Goal: Task Accomplishment & Management: Manage account settings

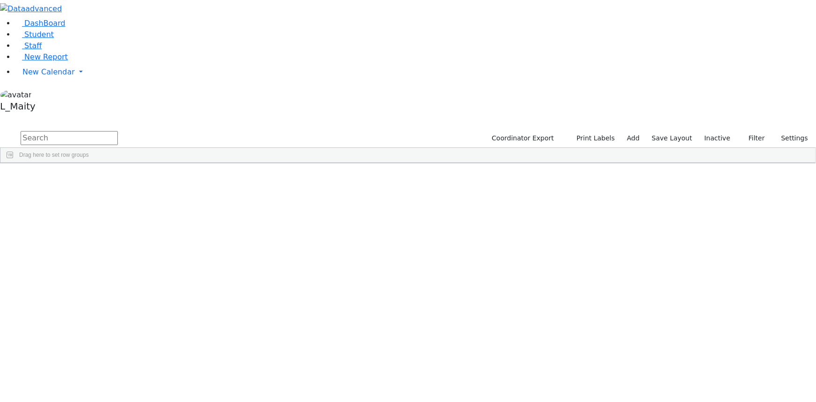
scroll to position [8886, 0]
click at [716, 131] on label "Inactive" at bounding box center [717, 138] width 35 height 14
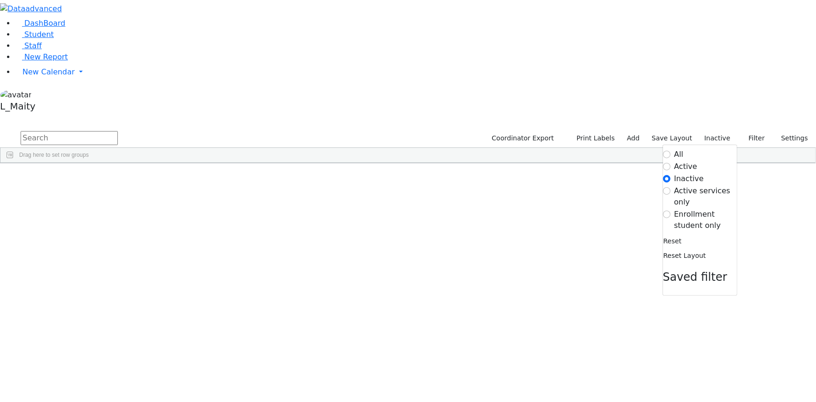
click at [674, 161] on label "Active" at bounding box center [685, 166] width 23 height 11
click at [671, 163] on input "Active" at bounding box center [666, 166] width 7 height 7
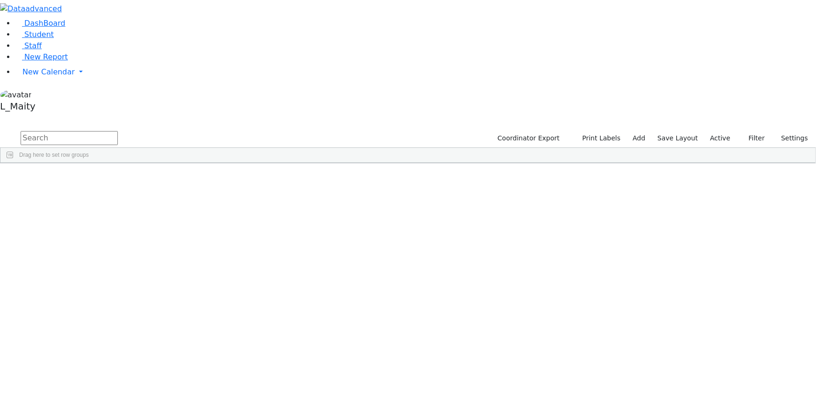
scroll to position [2891, 0]
click at [388, 380] on span "IEP Coordinator" at bounding box center [363, 386] width 47 height 13
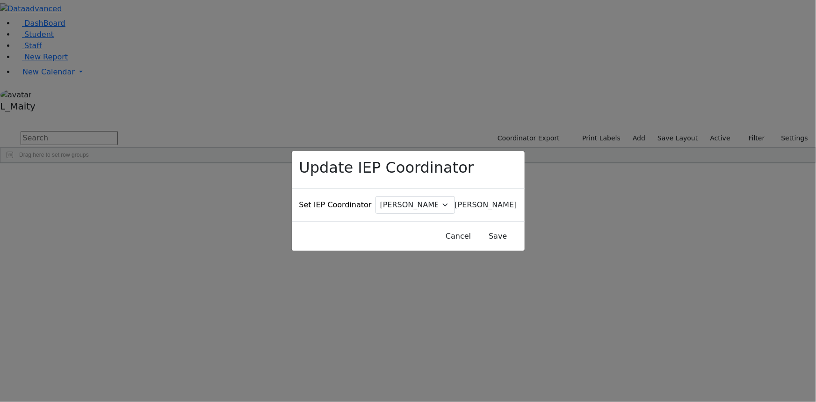
click at [455, 200] on span "Baker, Hadassah" at bounding box center [486, 204] width 62 height 9
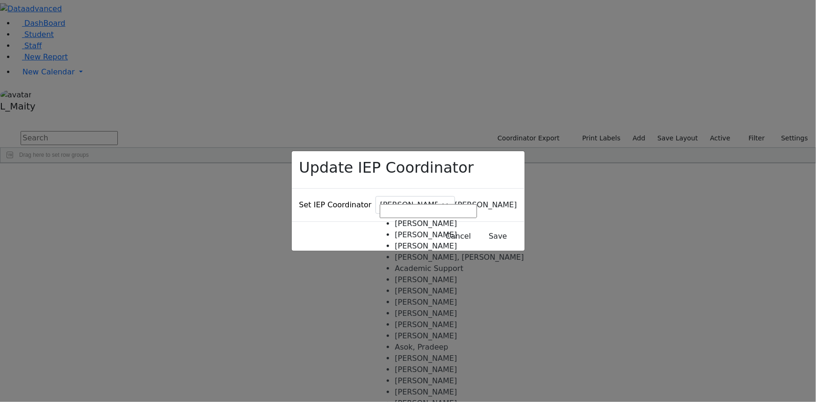
scroll to position [1105, 0]
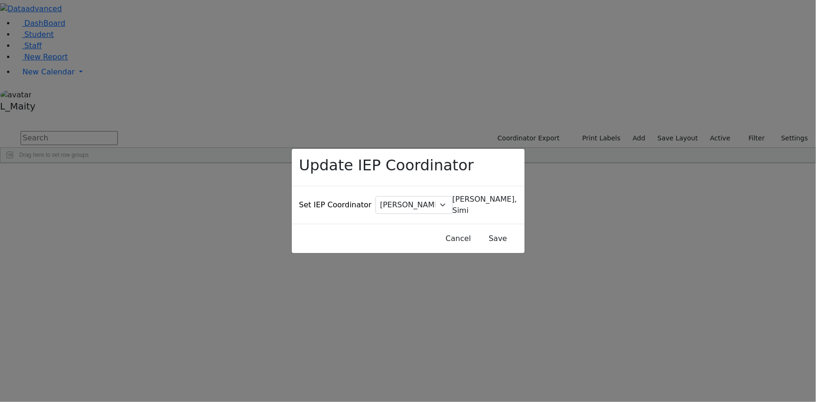
select select "173"
click at [477, 230] on button "Save" at bounding box center [498, 239] width 42 height 18
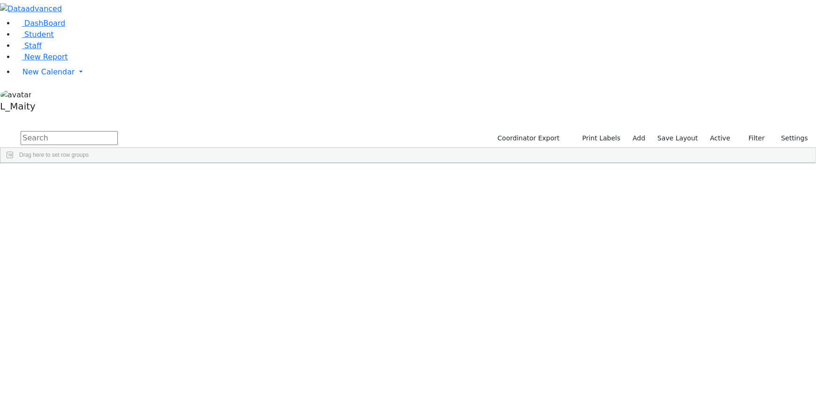
scroll to position [3614, 0]
click at [263, 276] on div "[PERSON_NAME]" at bounding box center [236, 282] width 53 height 13
click at [383, 380] on span "IEP Coordinator" at bounding box center [358, 386] width 47 height 13
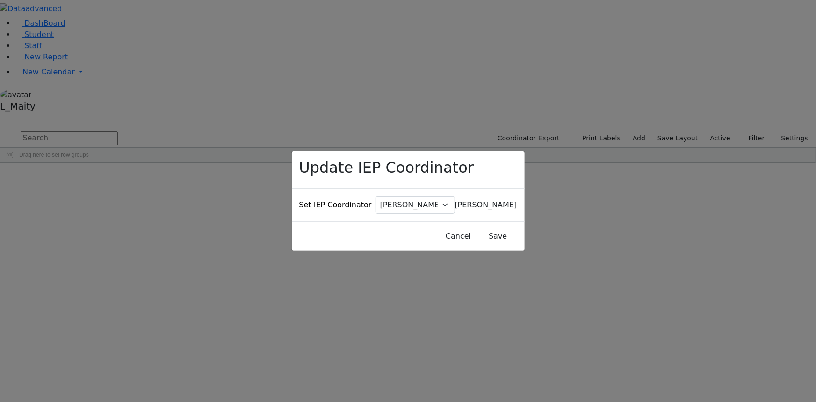
click at [455, 200] on span "Baker, Hadassah" at bounding box center [486, 204] width 62 height 9
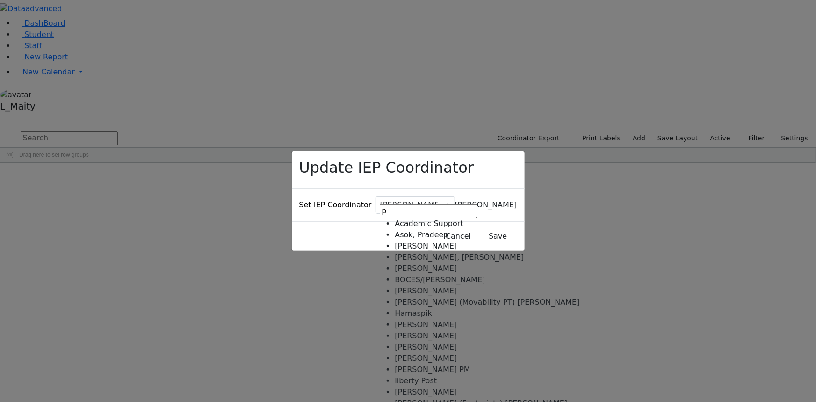
scroll to position [127, 0]
type input "p"
select select "303"
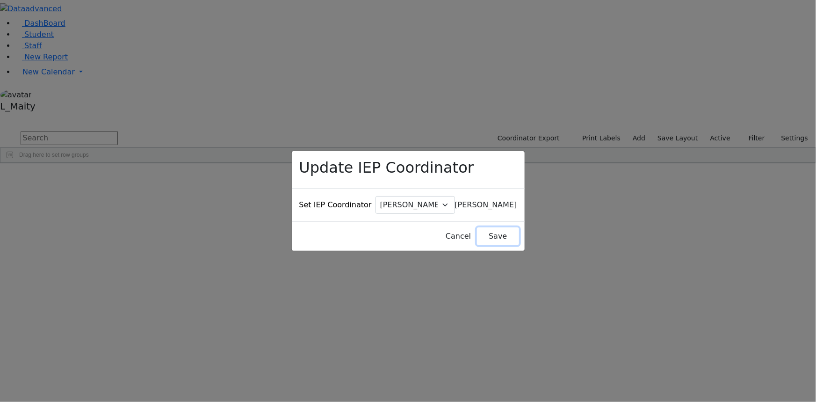
click at [477, 227] on button "Save" at bounding box center [498, 236] width 42 height 18
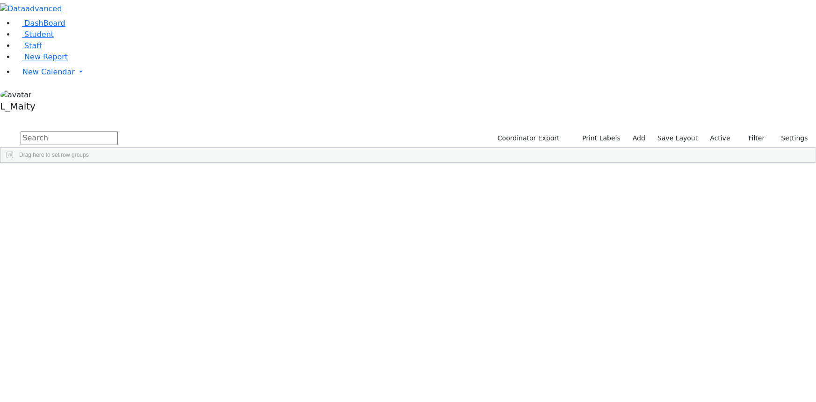
scroll to position [4379, 0]
click at [379, 380] on span "IEP Coordinator" at bounding box center [355, 386] width 47 height 13
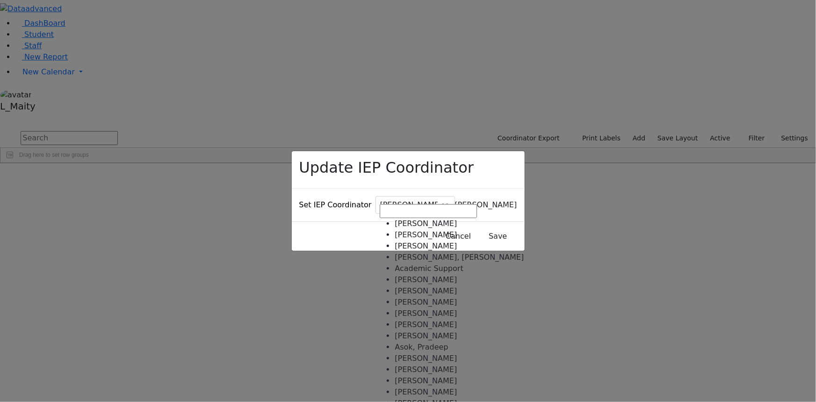
click at [455, 200] on span "Baker, Hadassah" at bounding box center [486, 204] width 62 height 9
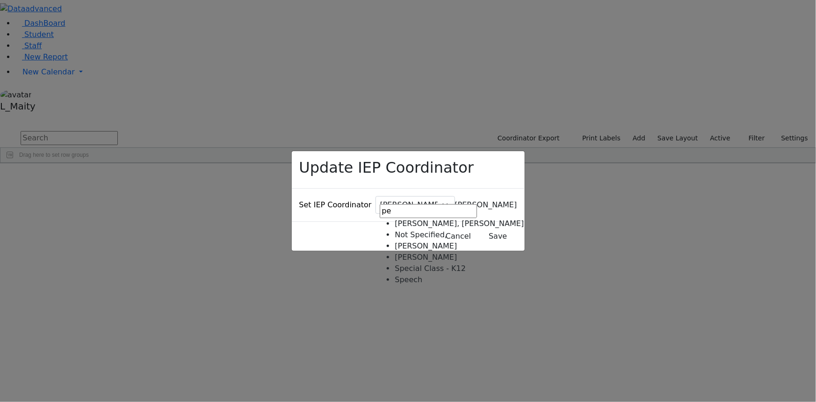
type input "pe"
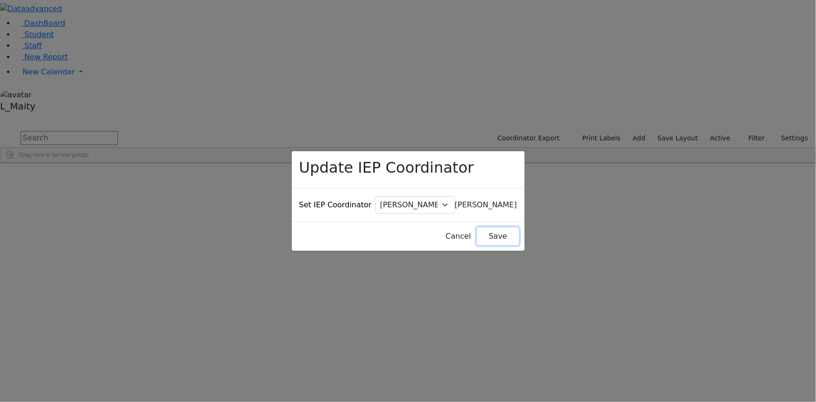
click at [477, 227] on button "Save" at bounding box center [498, 236] width 42 height 18
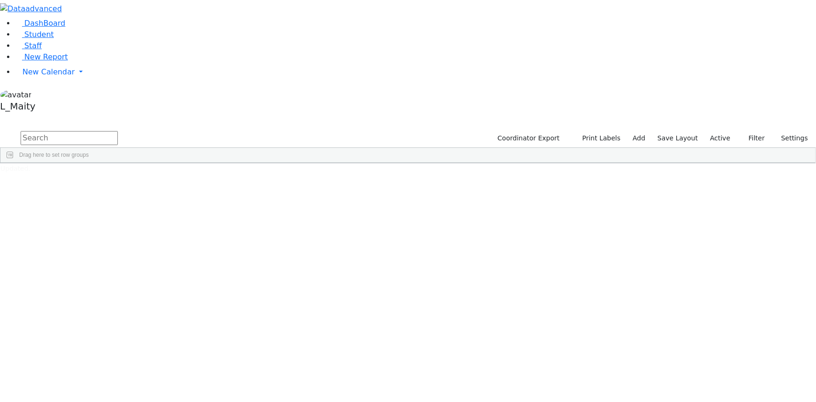
click at [258, 166] on span at bounding box center [253, 169] width 7 height 7
click at [285, 167] on span "filter" at bounding box center [281, 170] width 7 height 7
click at [262, 220] on input "checkbox" at bounding box center [258, 223] width 7 height 7
click at [262, 245] on input "checkbox" at bounding box center [258, 248] width 7 height 7
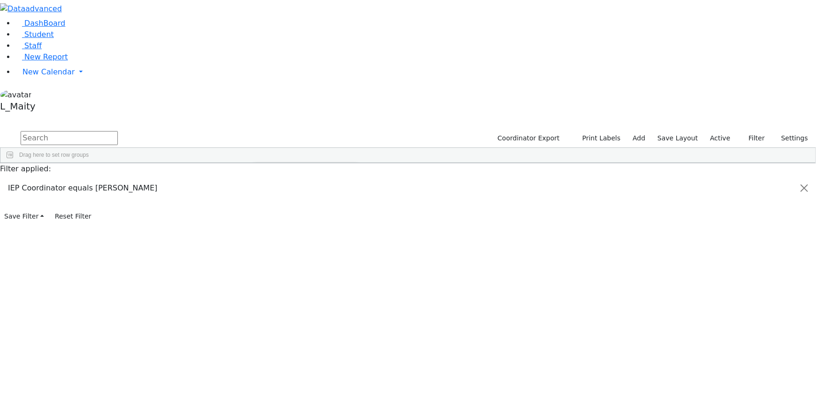
click at [342, 178] on div "6509930 Dana Moshe 02/14/2018 Gordon Goldie ML Special Class - K12 Kiryas Joel …" at bounding box center [402, 209] width 805 height 63
click at [250, 166] on span at bounding box center [246, 169] width 7 height 7
click at [241, 166] on span at bounding box center [236, 169] width 7 height 7
click at [250, 166] on span at bounding box center [246, 169] width 7 height 7
click at [258, 166] on span at bounding box center [253, 169] width 7 height 7
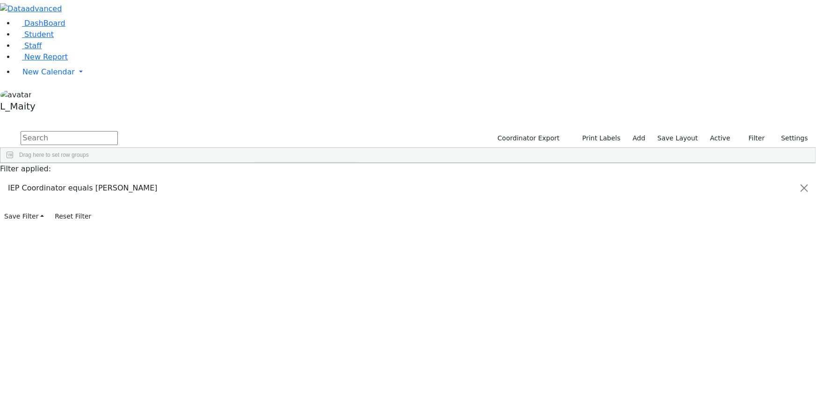
click at [262, 220] on input "checkbox" at bounding box center [258, 223] width 7 height 7
click at [263, 203] on div "[PERSON_NAME]" at bounding box center [236, 209] width 53 height 13
click at [392, 315] on span "IEP Coordinator" at bounding box center [368, 321] width 47 height 13
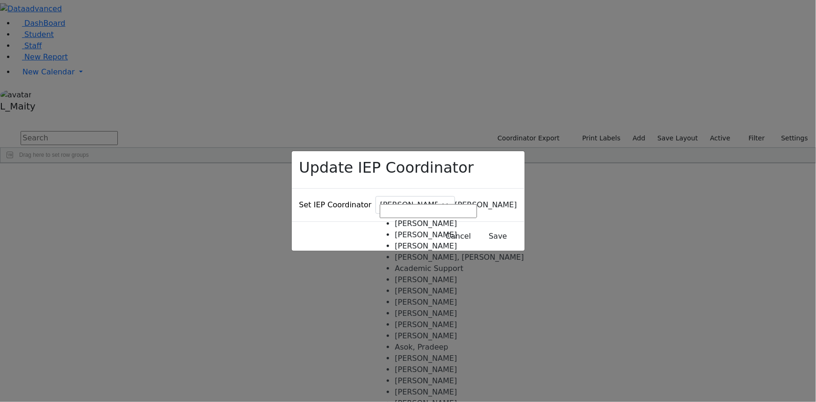
click at [455, 200] on span "Baker, Hadassah" at bounding box center [486, 204] width 62 height 9
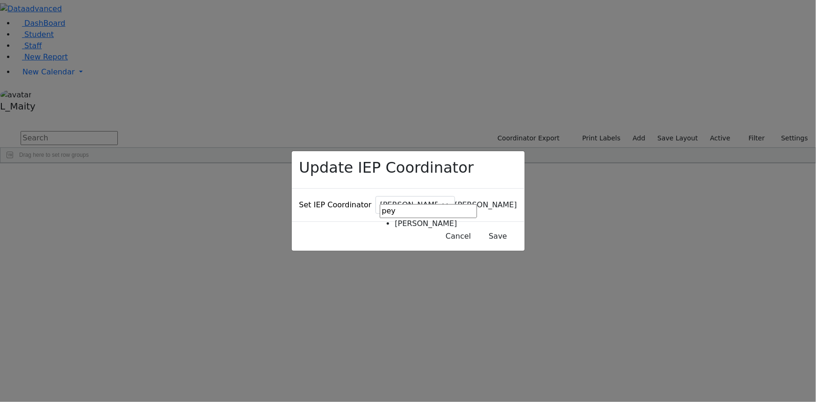
type input "pey"
click at [477, 227] on button "Save" at bounding box center [498, 236] width 42 height 18
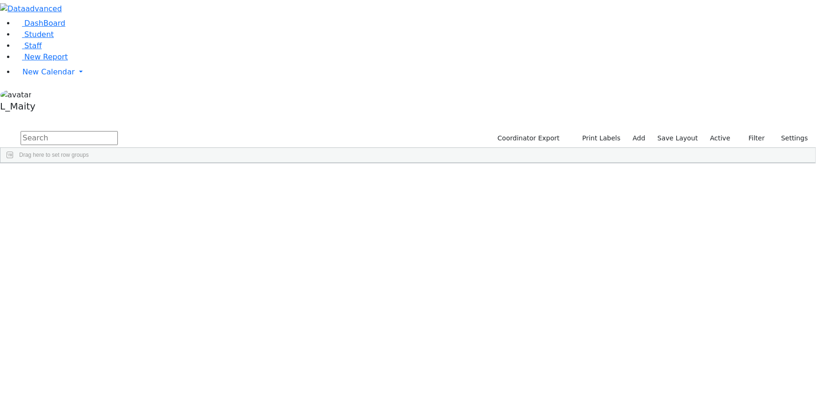
scroll to position [2168, 0]
click at [263, 257] on div "Gross, Atara" at bounding box center [236, 263] width 53 height 13
click at [387, 380] on span "IEP Coordinator" at bounding box center [363, 386] width 47 height 13
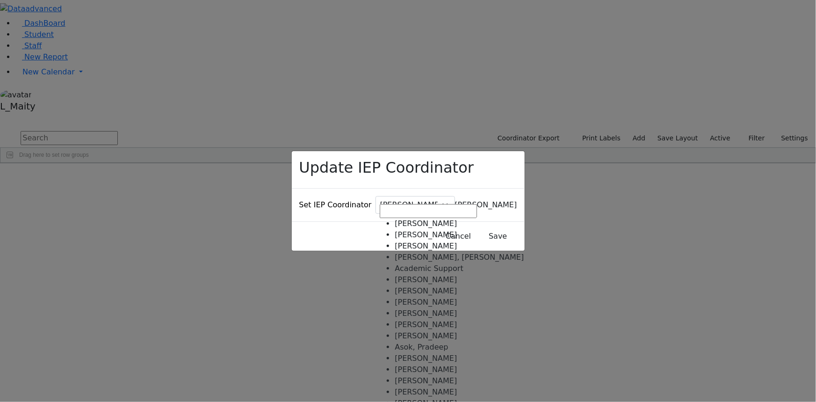
click at [455, 200] on span "Baker, Hadassah" at bounding box center [486, 204] width 62 height 9
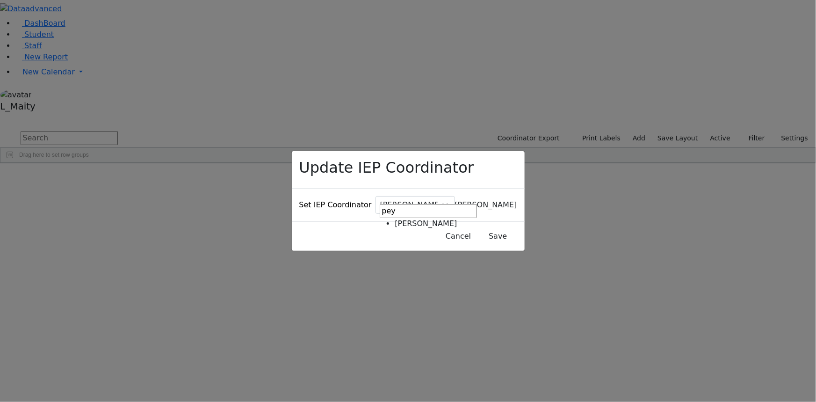
type input "pey"
click at [488, 227] on button "Save" at bounding box center [498, 236] width 42 height 18
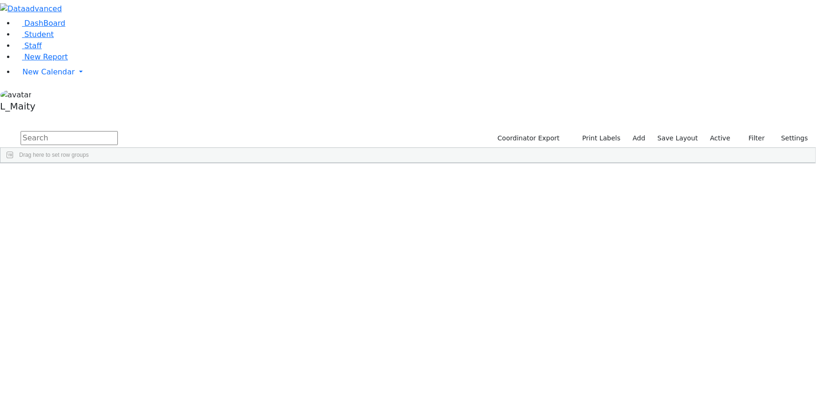
scroll to position [2211, 0]
click at [263, 265] on div "Gross, Atara" at bounding box center [236, 271] width 53 height 13
click at [392, 380] on span "IEP Coordinator" at bounding box center [368, 386] width 47 height 13
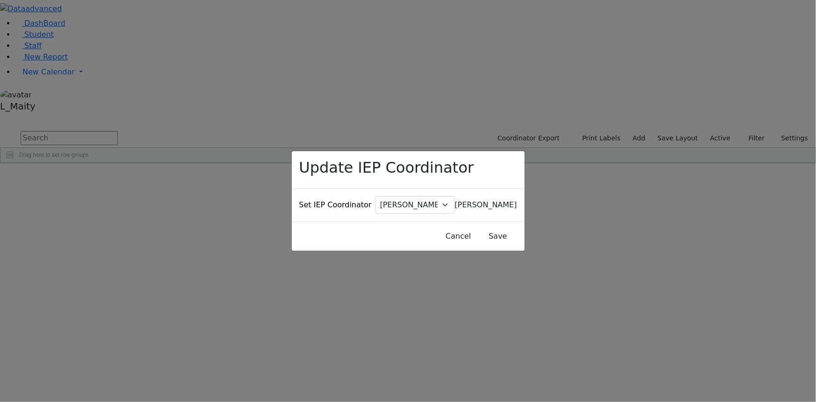
click at [455, 200] on span "Baker, Hadassah" at bounding box center [486, 204] width 62 height 9
type input "pey"
click at [464, 224] on div "Cancel Save" at bounding box center [408, 235] width 233 height 29
click at [477, 227] on button "Save" at bounding box center [498, 236] width 42 height 18
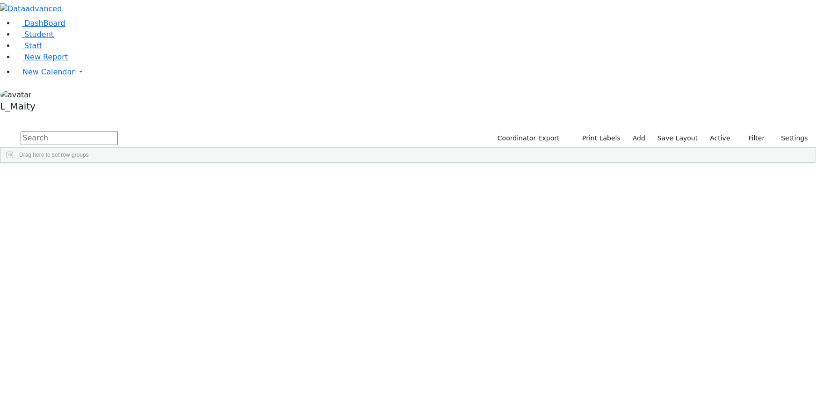
scroll to position [4932, 0]
click at [263, 234] on div "Gross, Atara" at bounding box center [236, 240] width 53 height 13
click at [392, 362] on span "IEP Coordinator" at bounding box center [368, 368] width 47 height 13
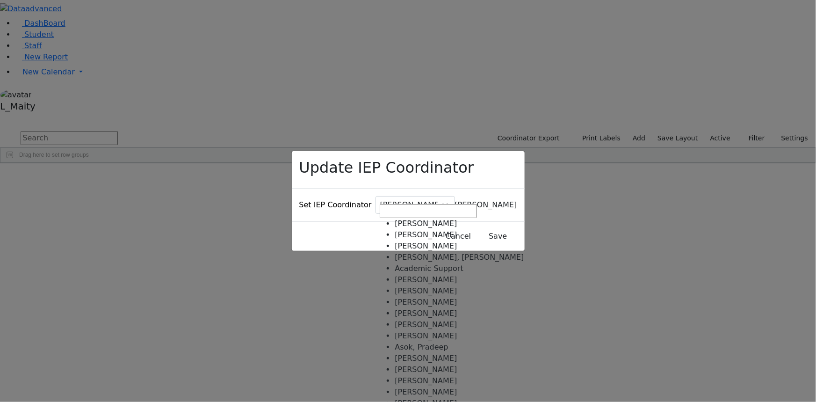
click at [455, 200] on span "Baker, Hadassah" at bounding box center [486, 204] width 62 height 9
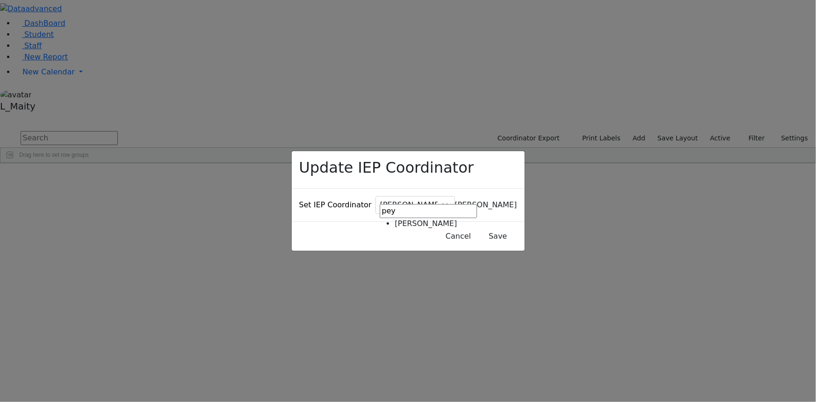
type input "pey"
click at [485, 227] on button "Save" at bounding box center [498, 236] width 42 height 18
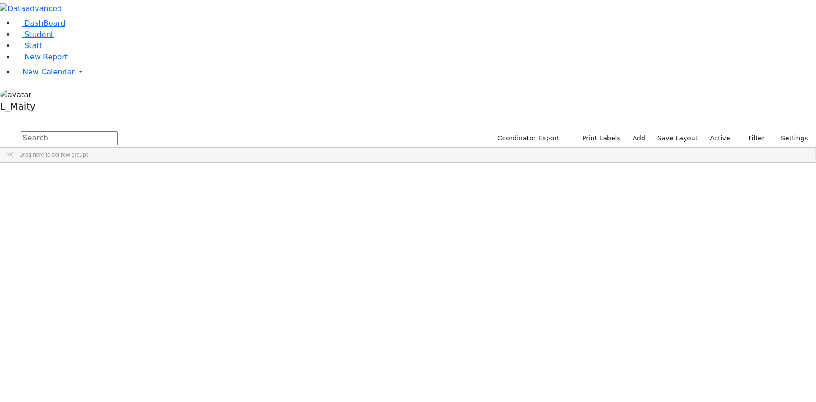
scroll to position [2721, 0]
click at [263, 260] on div "Gordon Goldie" at bounding box center [236, 266] width 53 height 13
click at [388, 380] on span "IEP Coordinator" at bounding box center [363, 386] width 47 height 13
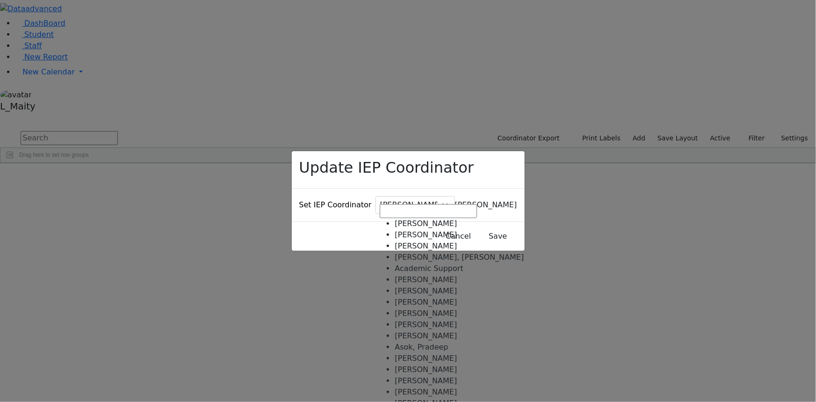
click at [455, 200] on span "Baker, Hadassah" at bounding box center [486, 204] width 62 height 9
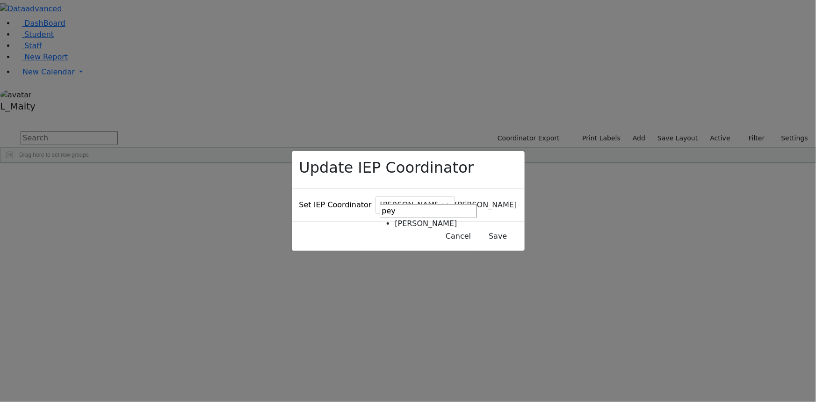
type input "pey"
click at [477, 227] on button "Save" at bounding box center [498, 236] width 42 height 18
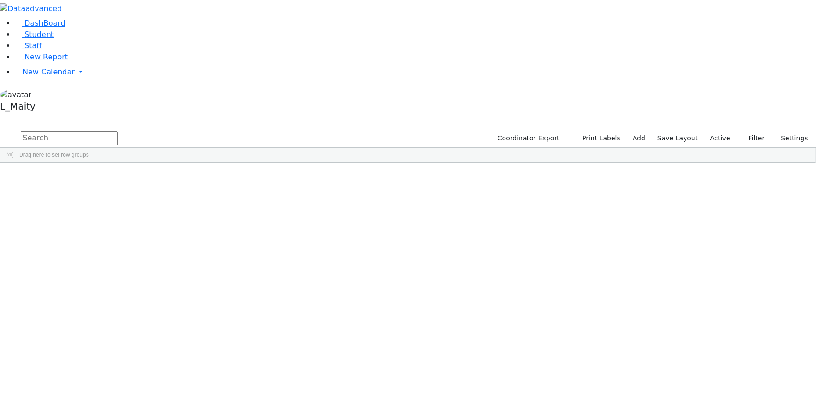
scroll to position [1233, 0]
click at [380, 380] on span "IEP Coordinator" at bounding box center [356, 386] width 47 height 13
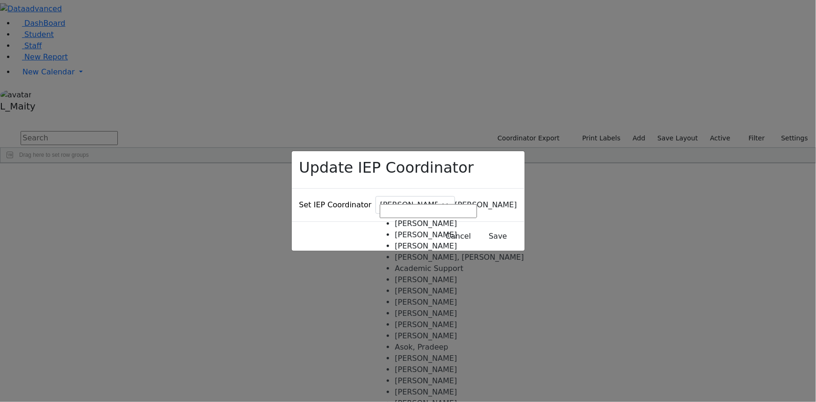
drag, startPoint x: 406, startPoint y: 193, endPoint x: 403, endPoint y: 204, distance: 11.1
click at [455, 200] on span "Baker, Hadassah" at bounding box center [486, 204] width 62 height 9
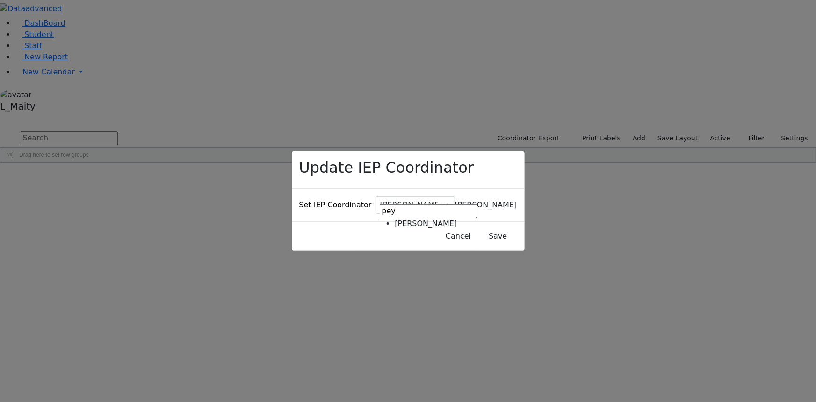
type input "pey"
click at [490, 228] on button "Save" at bounding box center [498, 236] width 42 height 18
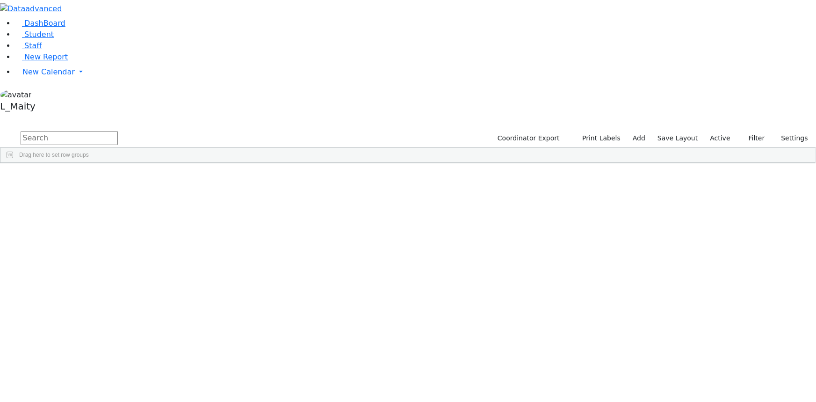
scroll to position [765, 0]
click at [263, 195] on div "Unknown" at bounding box center [236, 201] width 53 height 13
drag, startPoint x: 365, startPoint y: 231, endPoint x: 426, endPoint y: 234, distance: 61.3
click at [304, 323] on span "Update Bulk" at bounding box center [272, 329] width 64 height 13
click at [384, 326] on span "IEP Coordinator" at bounding box center [360, 332] width 47 height 13
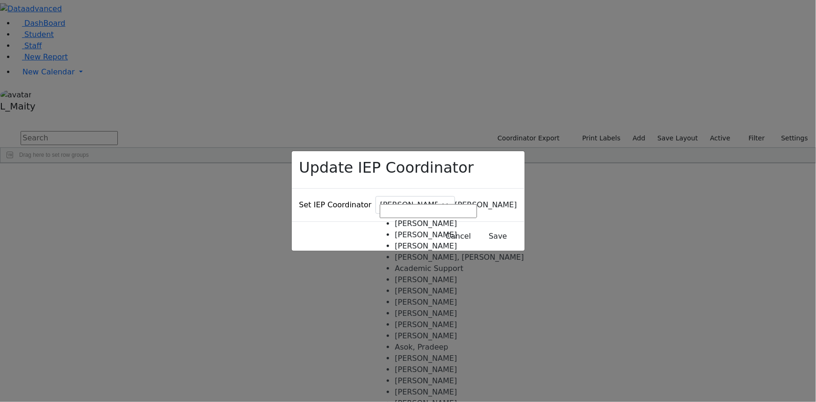
click at [455, 200] on span "Baker, Hadassah" at bounding box center [486, 204] width 62 height 9
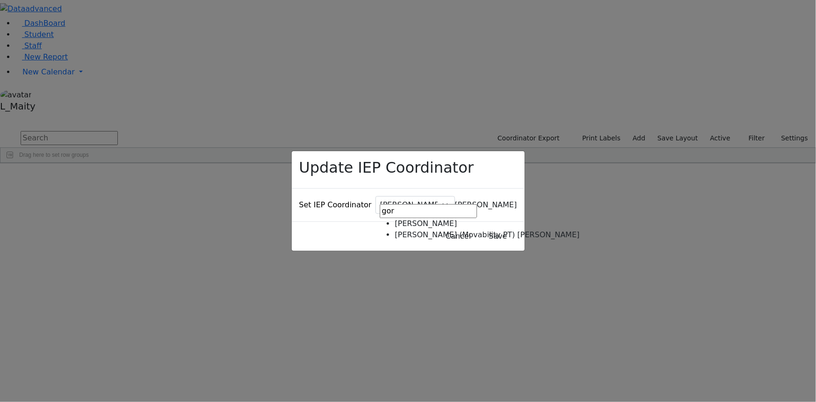
type input "gor"
select select "302"
click at [486, 227] on button "Save" at bounding box center [498, 236] width 42 height 18
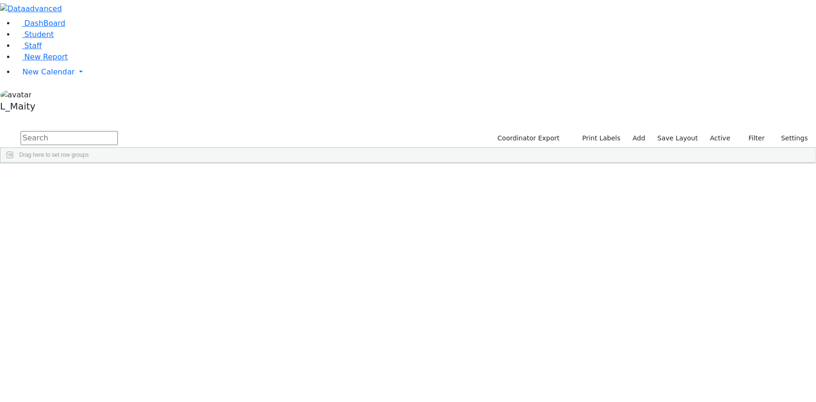
scroll to position [1088, 0]
click at [378, 380] on span "IEP Coordinator" at bounding box center [354, 386] width 47 height 13
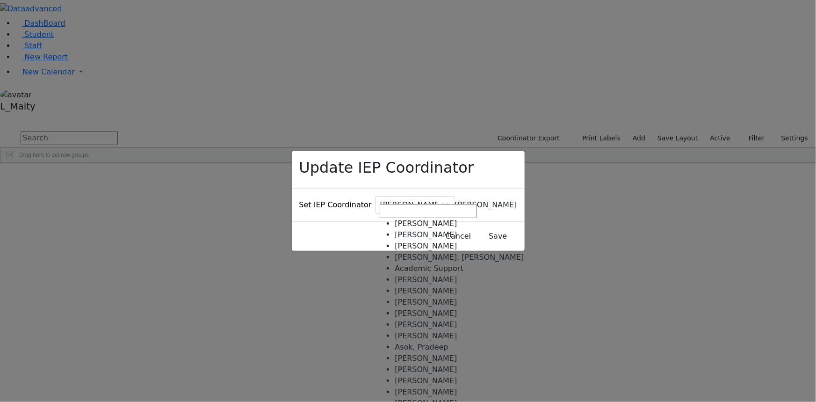
click at [455, 200] on span "[PERSON_NAME]" at bounding box center [486, 204] width 62 height 9
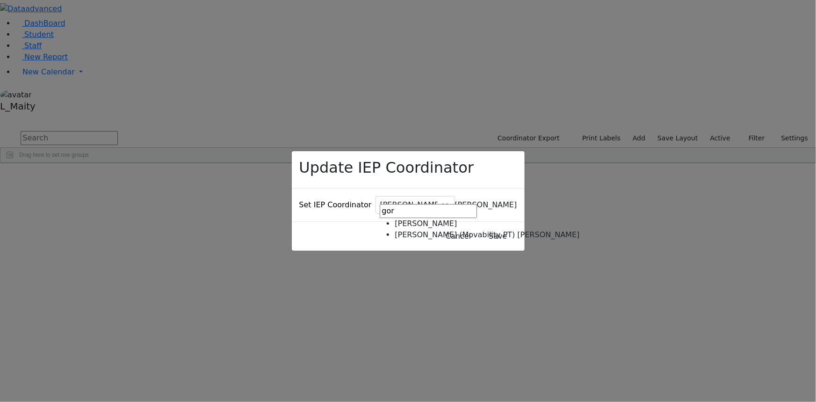
type input "gor"
click at [477, 227] on button "Save" at bounding box center [498, 236] width 42 height 18
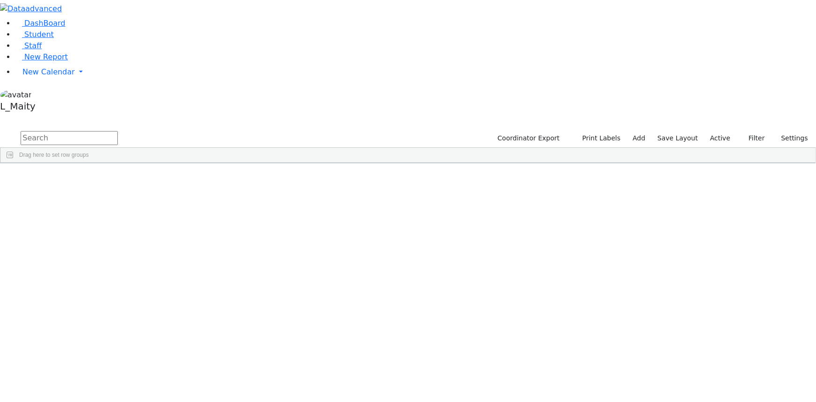
scroll to position [1501, 0]
click at [380, 380] on span "IEP Coordinator" at bounding box center [356, 386] width 47 height 13
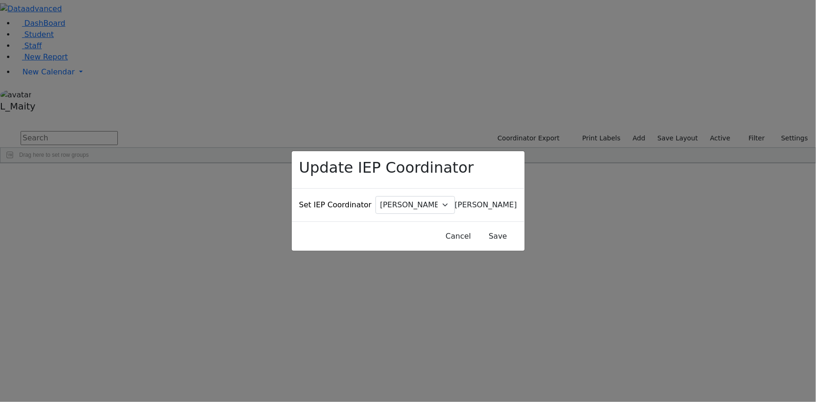
click at [455, 200] on span "Baker, Hadassah" at bounding box center [486, 204] width 62 height 9
type input "pey"
select select "303"
click at [482, 227] on button "Save" at bounding box center [498, 236] width 42 height 18
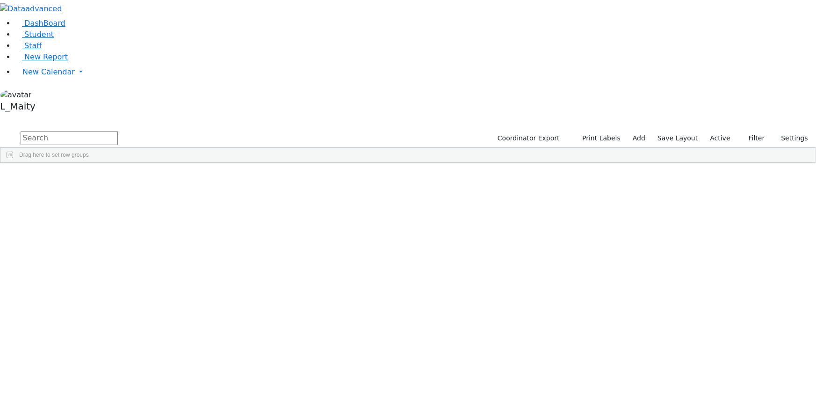
scroll to position [1701, 0]
click at [263, 371] on div "[PERSON_NAME]" at bounding box center [236, 377] width 53 height 13
click at [394, 380] on span "IEP Coordinator" at bounding box center [370, 386] width 47 height 13
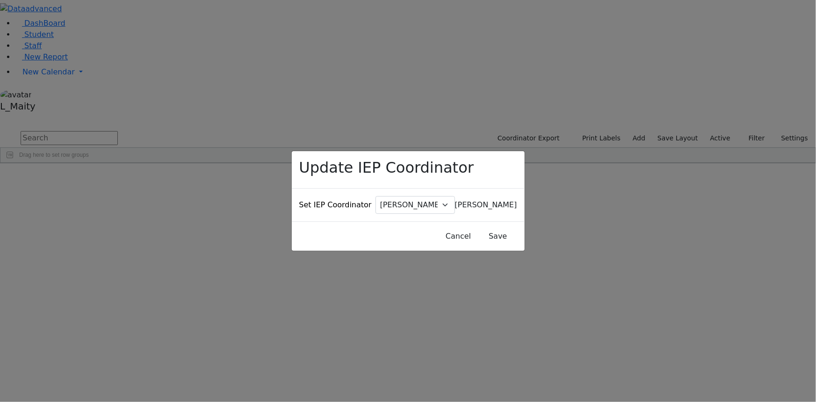
click at [455, 200] on span "Baker, Hadassah" at bounding box center [486, 204] width 62 height 9
type input "pey"
click at [482, 227] on button "Save" at bounding box center [498, 236] width 42 height 18
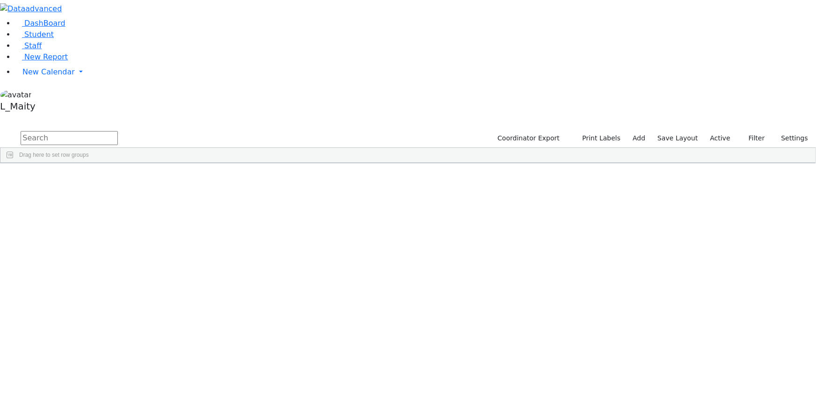
scroll to position [510, 0]
click at [380, 380] on span "IEP Coordinator" at bounding box center [356, 386] width 47 height 13
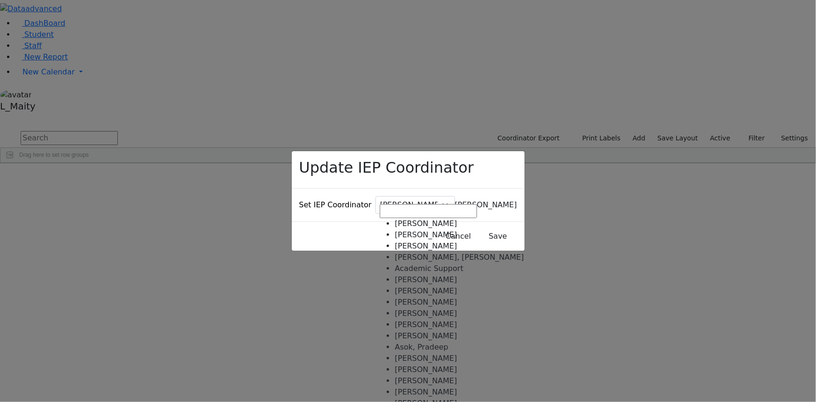
click at [455, 200] on span "Baker, Hadassah" at bounding box center [486, 204] width 62 height 9
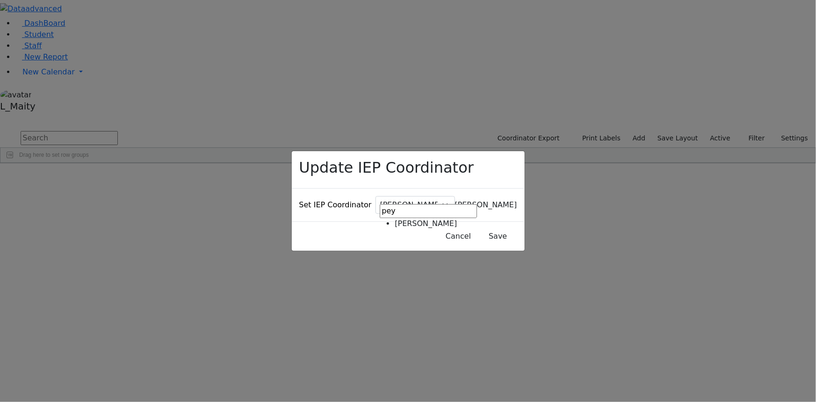
type input "pey"
click at [477, 227] on button "Save" at bounding box center [498, 236] width 42 height 18
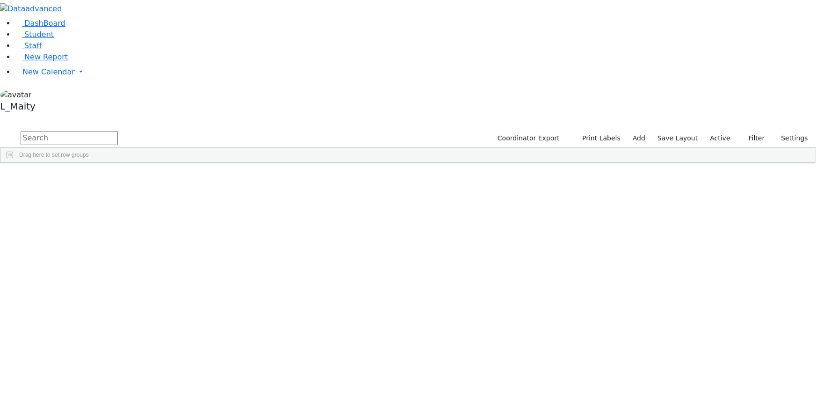
click at [263, 342] on div "[PERSON_NAME]" at bounding box center [236, 348] width 53 height 13
click at [386, 380] on span "IEP Coordinator" at bounding box center [362, 386] width 47 height 13
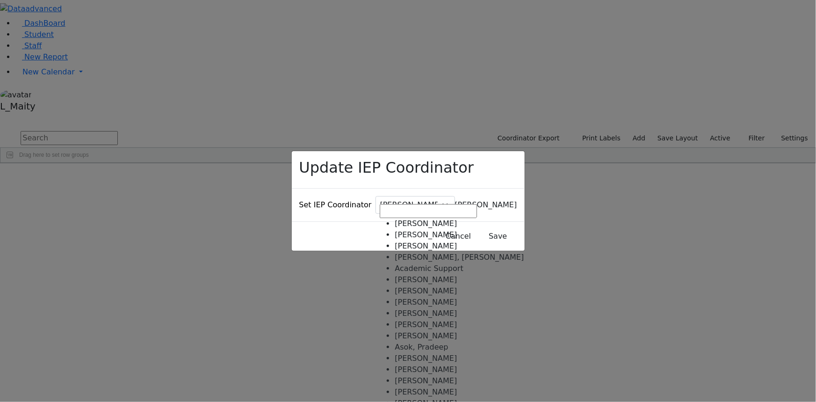
click at [455, 200] on span "Baker, Hadassah" at bounding box center [486, 204] width 62 height 9
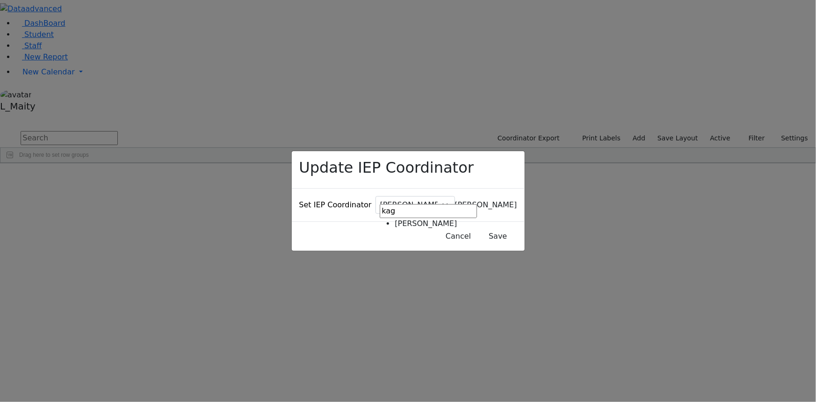
type input "kag"
select select "216"
click at [479, 227] on button "Save" at bounding box center [498, 236] width 42 height 18
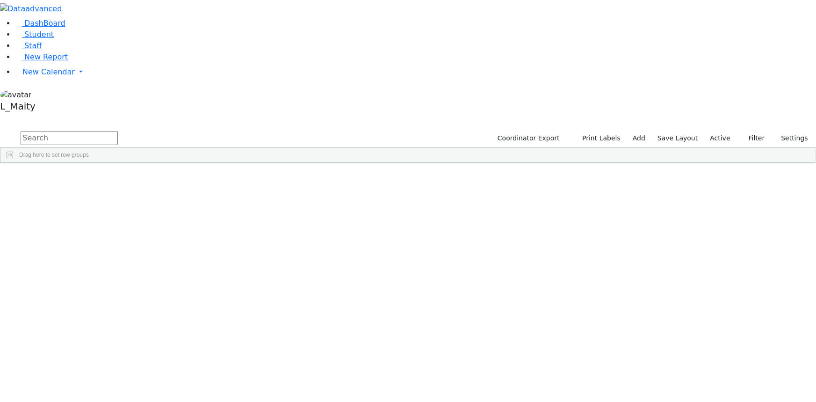
scroll to position [85, 0]
click at [263, 358] on div "Brick, Tzirel" at bounding box center [236, 364] width 53 height 13
click at [383, 380] on span "IEP Coordinator" at bounding box center [358, 386] width 47 height 13
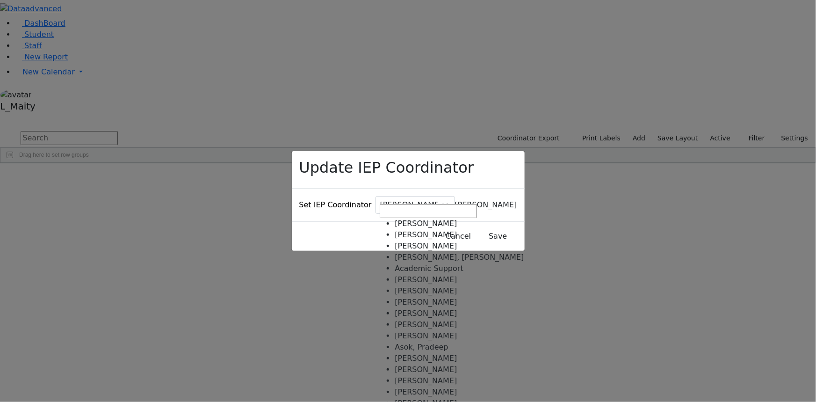
click at [455, 200] on span "Baker, Hadassah" at bounding box center [486, 204] width 62 height 9
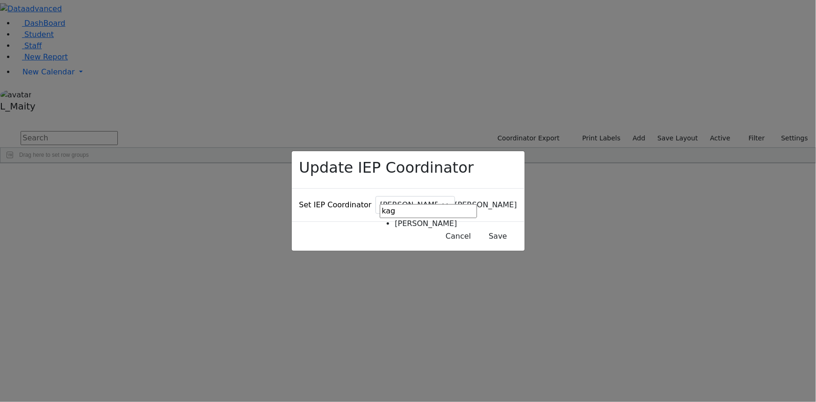
type input "kag"
click at [485, 228] on button "Save" at bounding box center [498, 236] width 42 height 18
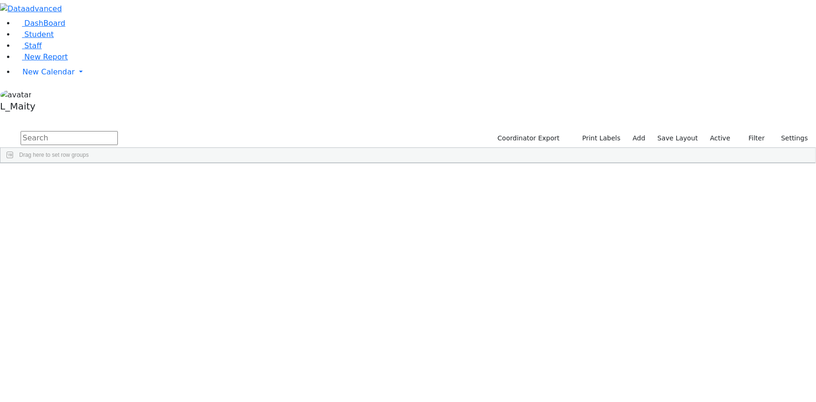
scroll to position [1233, 0]
click at [379, 380] on span "IEP Coordinator" at bounding box center [355, 386] width 47 height 13
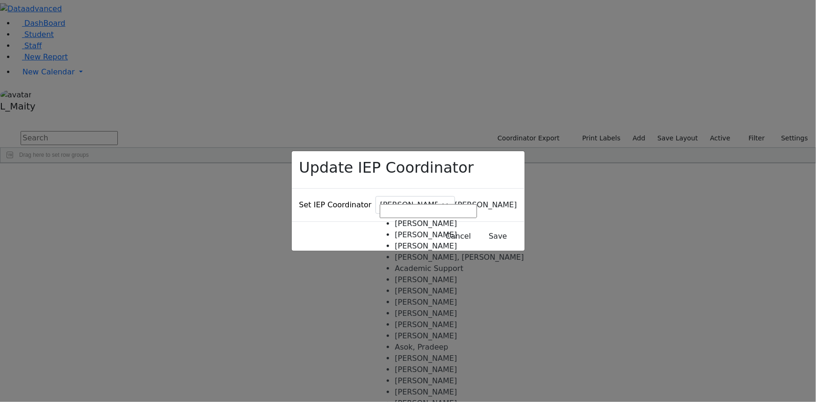
click at [455, 200] on span "Baker, Hadassah" at bounding box center [486, 204] width 62 height 9
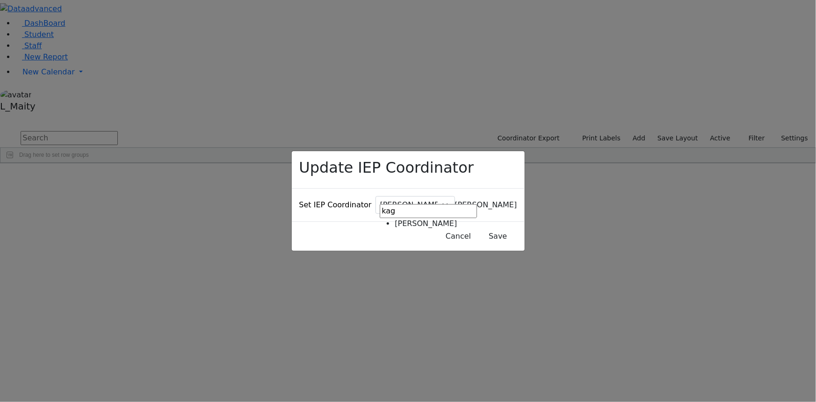
type input "kag"
click at [477, 227] on button "Save" at bounding box center [498, 236] width 42 height 18
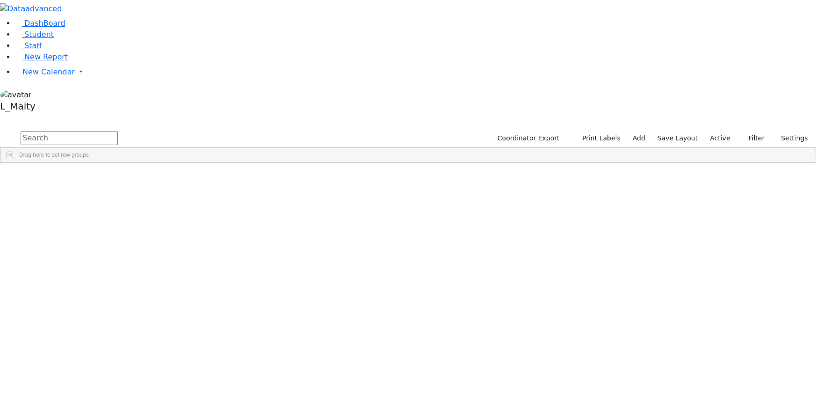
scroll to position [595, 0]
click at [263, 265] on div "[PERSON_NAME]" at bounding box center [236, 271] width 53 height 13
click at [381, 380] on span "IEP Coordinator" at bounding box center [356, 386] width 47 height 13
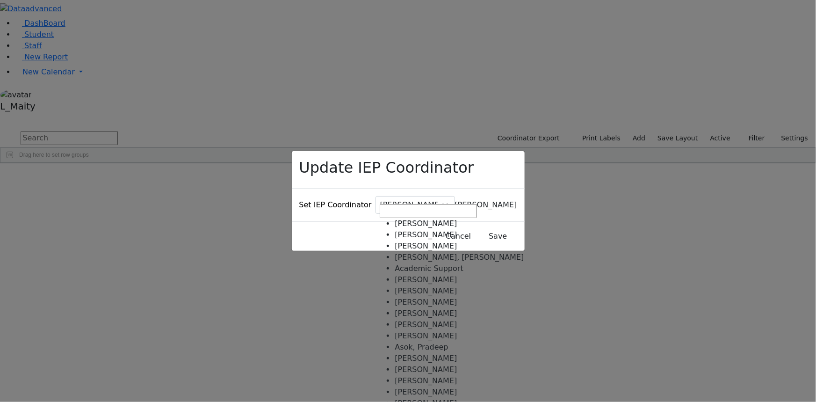
click at [455, 200] on span "Baker, Hadassah" at bounding box center [486, 204] width 62 height 9
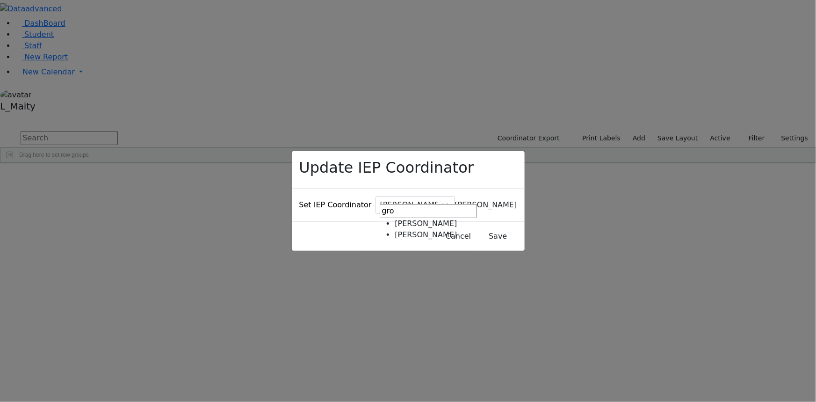
type input "gro"
select select "269"
click at [477, 227] on button "Save" at bounding box center [498, 236] width 42 height 18
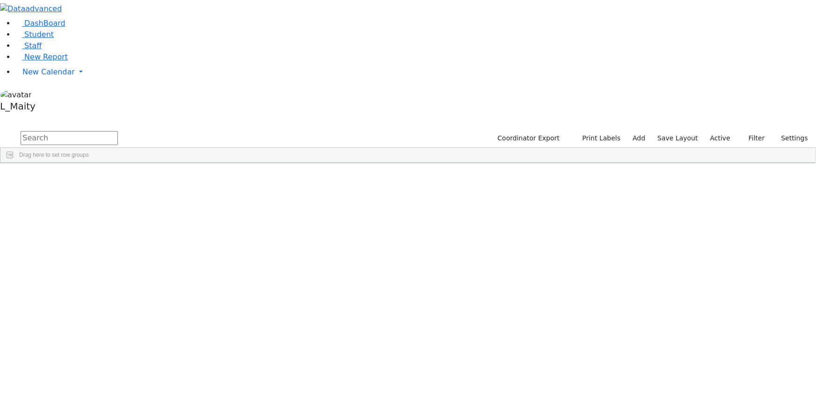
scroll to position [935, 0]
click at [378, 357] on span "IEP Coordinator" at bounding box center [354, 363] width 47 height 13
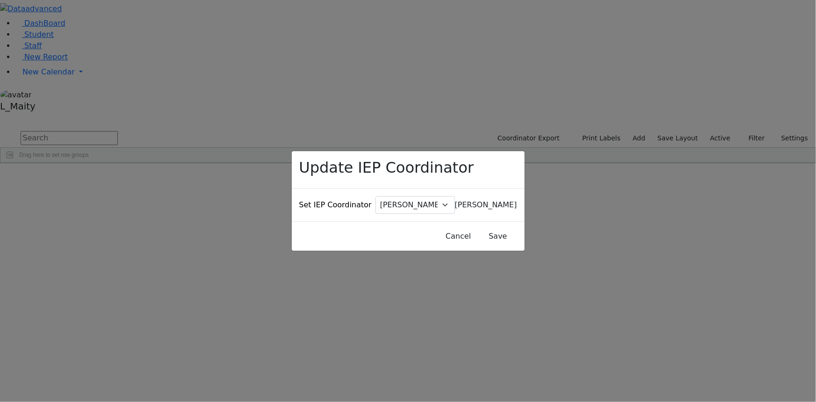
click at [455, 200] on span "Baker, Hadassah" at bounding box center [486, 204] width 62 height 9
type input "gro"
click at [400, 215] on span "gro" at bounding box center [428, 210] width 97 height 9
click at [478, 227] on button "Save" at bounding box center [498, 236] width 42 height 18
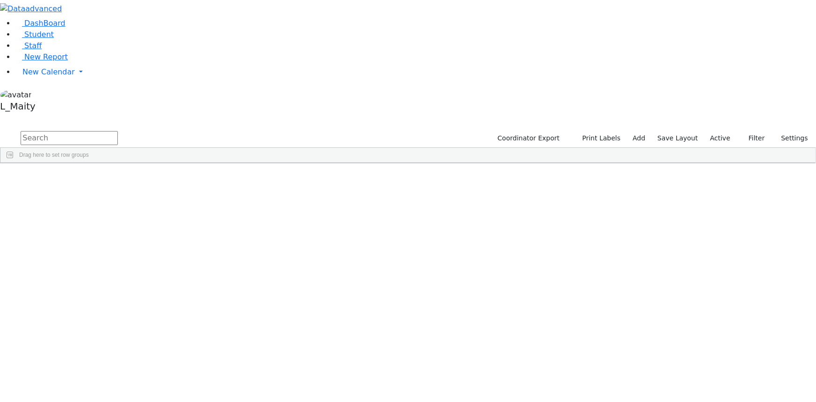
click at [118, 131] on input "text" at bounding box center [69, 138] width 97 height 14
type input "mei"
click at [263, 329] on div "Kosowsky, Elana" at bounding box center [236, 335] width 53 height 13
click at [385, 380] on span "IEP Coordinator" at bounding box center [361, 386] width 47 height 13
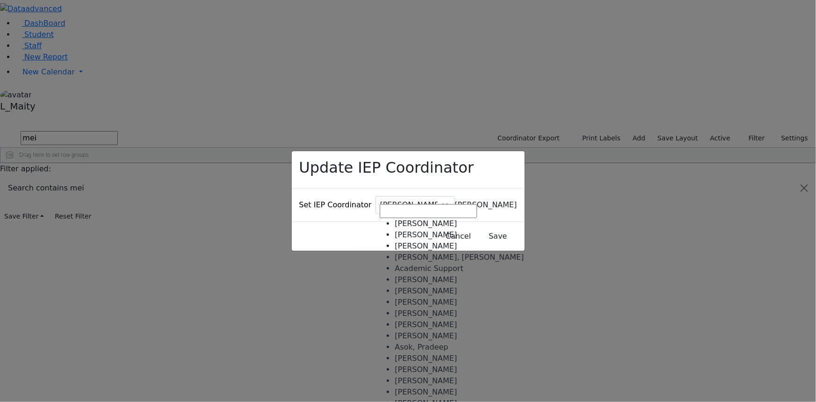
click at [455, 200] on span "Baker, Hadassah" at bounding box center [486, 204] width 62 height 9
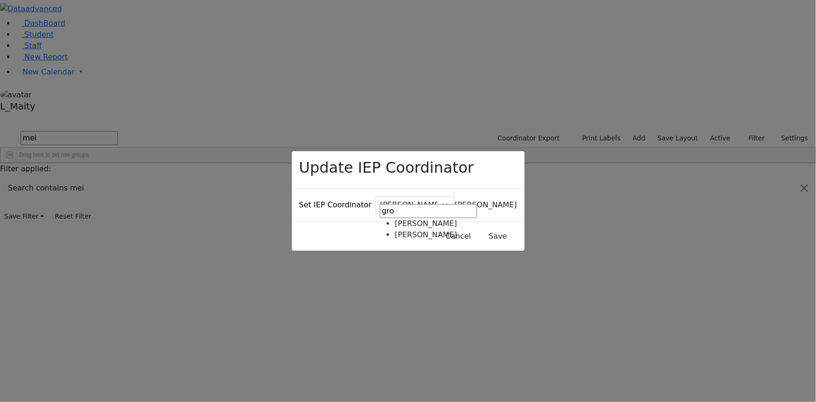
type input "gro"
click at [477, 227] on button "Save" at bounding box center [498, 236] width 42 height 18
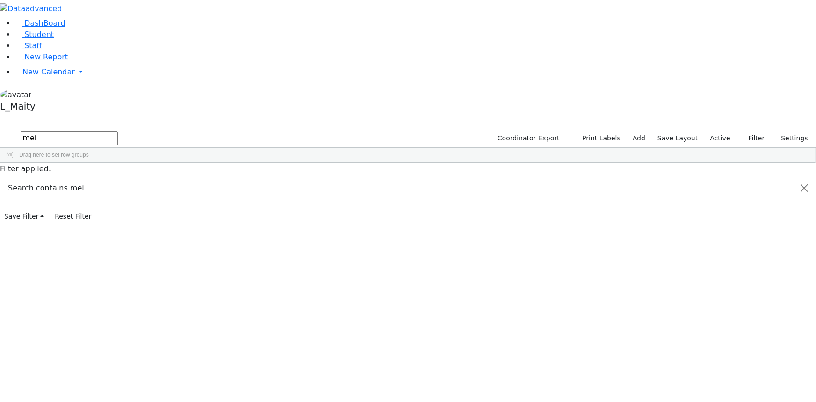
click at [118, 131] on input "mei" at bounding box center [69, 138] width 97 height 14
type input "schor"
click at [263, 178] on div "Kosowsky, Elana" at bounding box center [236, 184] width 53 height 13
click at [400, 310] on span "IEP Coordinator" at bounding box center [376, 316] width 47 height 13
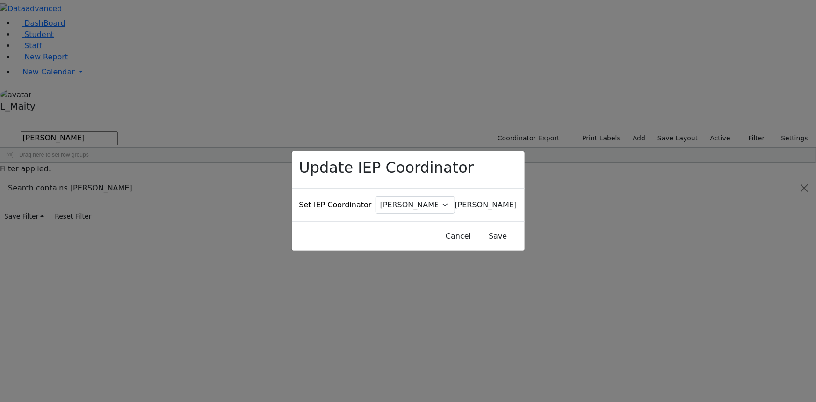
click at [455, 200] on span "Baker, Hadassah" at bounding box center [486, 204] width 62 height 9
type input "gro"
click at [478, 227] on button "Save" at bounding box center [498, 236] width 42 height 18
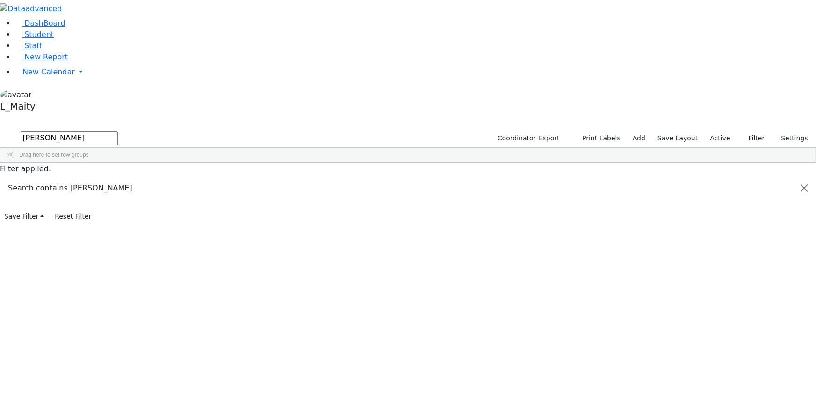
click at [118, 131] on input "schor" at bounding box center [69, 138] width 97 height 14
type input "twer"
click at [397, 307] on span "IEP Coordinator" at bounding box center [372, 313] width 47 height 13
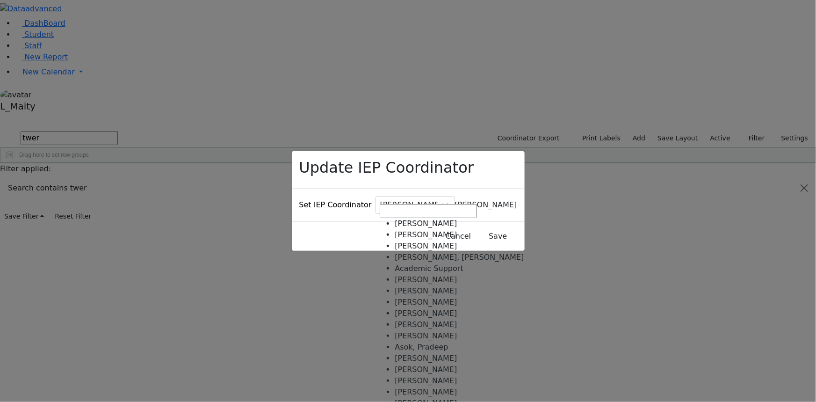
click at [455, 200] on span "Baker, Hadassah" at bounding box center [486, 204] width 62 height 9
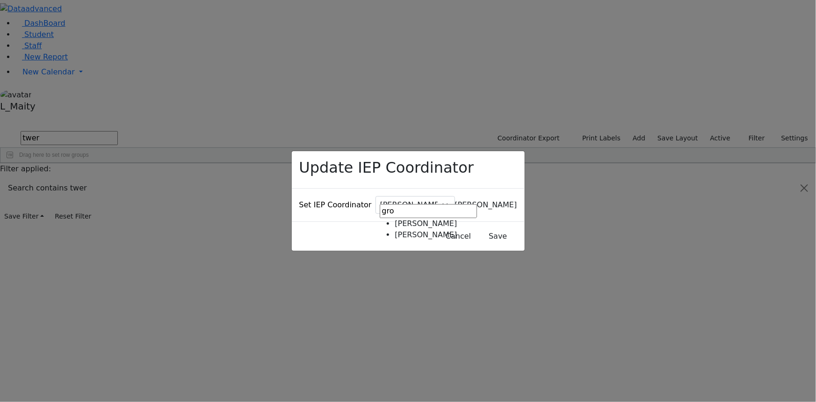
type input "gro"
click at [477, 227] on button "Save" at bounding box center [498, 236] width 42 height 18
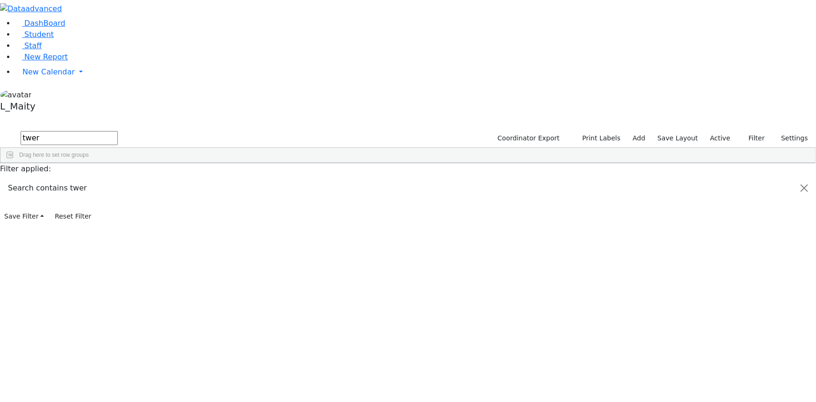
click at [118, 131] on input "twer" at bounding box center [69, 138] width 97 height 14
type input "web"
click at [263, 355] on div "Kramer Bluma" at bounding box center [236, 361] width 53 height 13
click at [388, 380] on span "IEP Coordinator" at bounding box center [363, 386] width 47 height 13
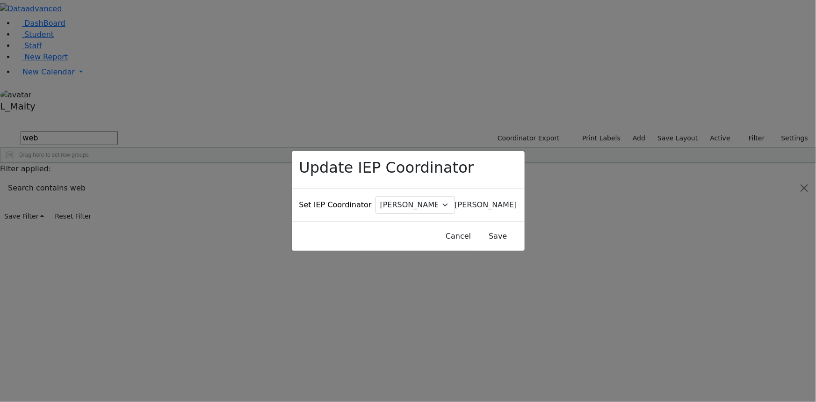
click at [455, 200] on span "[PERSON_NAME]" at bounding box center [486, 204] width 62 height 9
type input "gro"
click at [483, 227] on button "Save" at bounding box center [498, 236] width 42 height 18
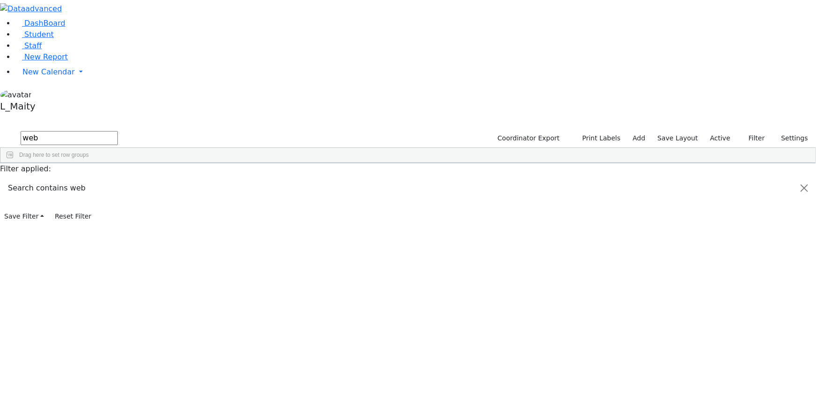
click at [390, 380] on span "IEP Coordinator" at bounding box center [366, 386] width 47 height 13
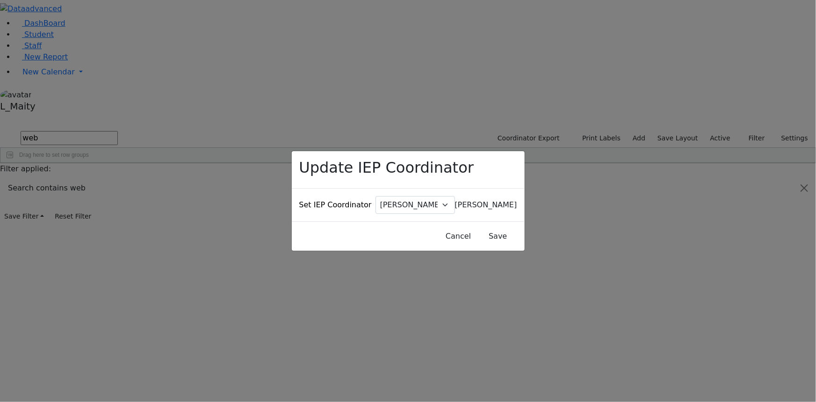
click at [455, 200] on span "[PERSON_NAME]" at bounding box center [486, 204] width 62 height 9
type input "gro"
click at [477, 227] on button "Save" at bounding box center [498, 236] width 42 height 18
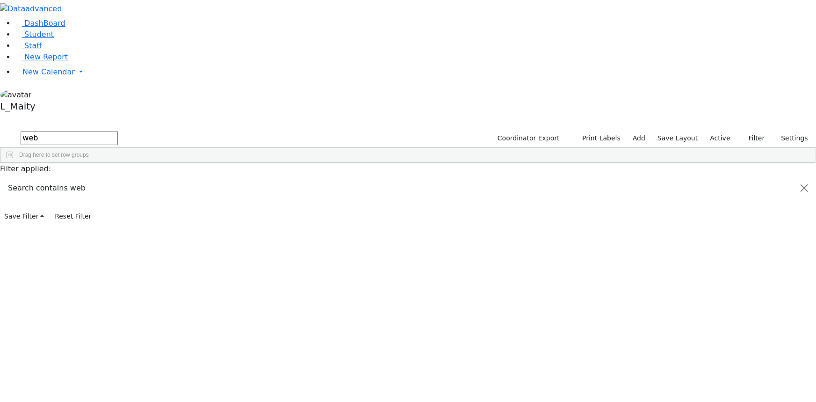
click at [118, 131] on input "web" at bounding box center [69, 138] width 97 height 14
type input "fried"
click at [43, 76] on span "New Calendar" at bounding box center [48, 71] width 52 height 9
click at [43, 95] on span "Calendar" at bounding box center [37, 90] width 34 height 9
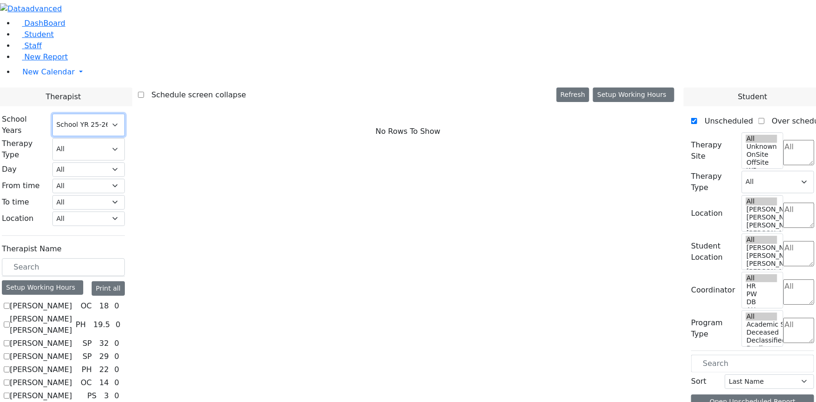
click at [125, 114] on select "Select School YR Summer YR 25 School YR 25-26 Summer YR 25 School YR 24-25 Summ…" at bounding box center [88, 125] width 72 height 22
select select "210"
click at [125, 114] on select "Select School YR Summer YR 25 School YR 25-26 Summer YR 25 School YR 24-25 Summ…" at bounding box center [88, 125] width 72 height 22
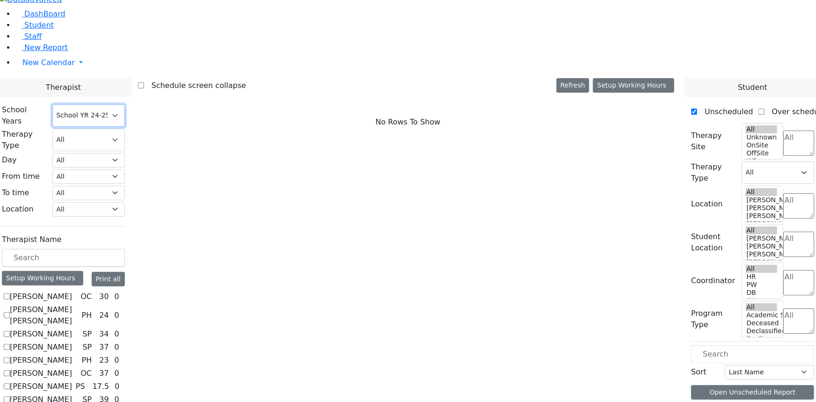
scroll to position [938, 0]
checkbox input "true"
select select "2"
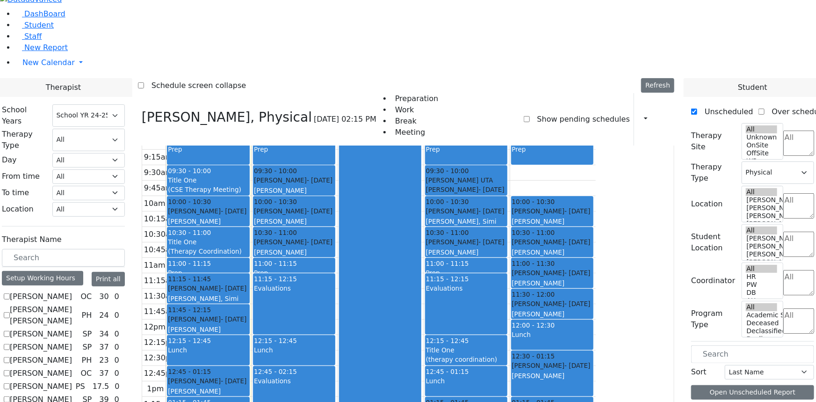
scroll to position [0, 0]
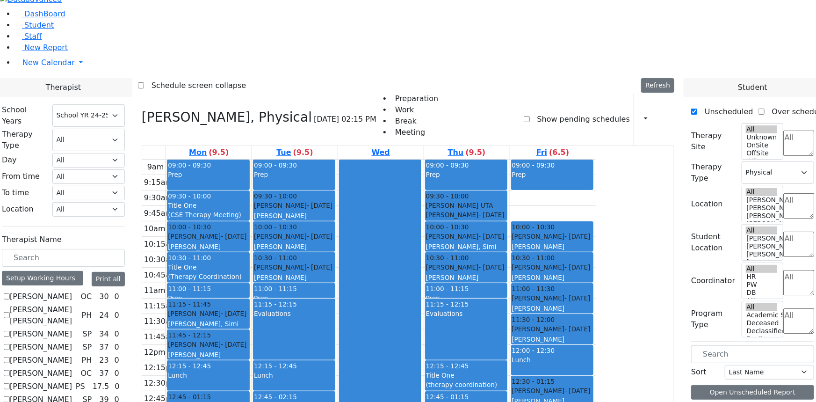
drag, startPoint x: 285, startPoint y: 36, endPoint x: 117, endPoint y: 229, distance: 256.3
checkbox input "false"
select select
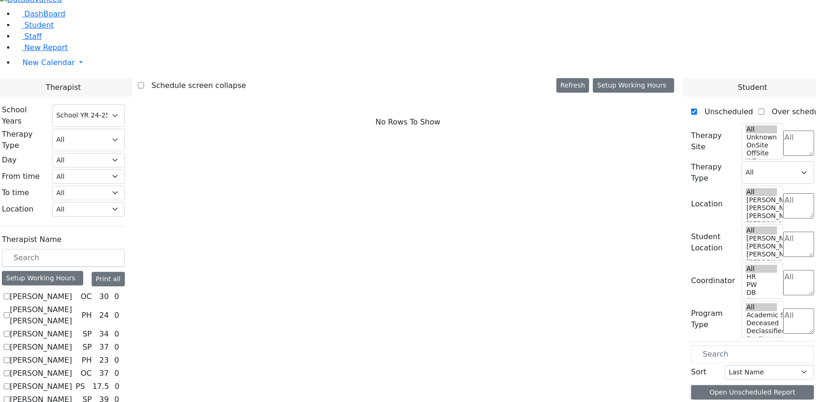
scroll to position [300, 0]
checkbox input "true"
select select "2"
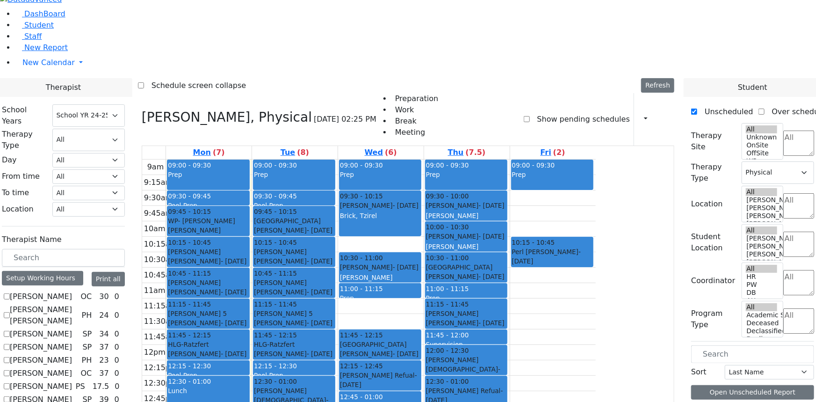
checkbox input "false"
select select
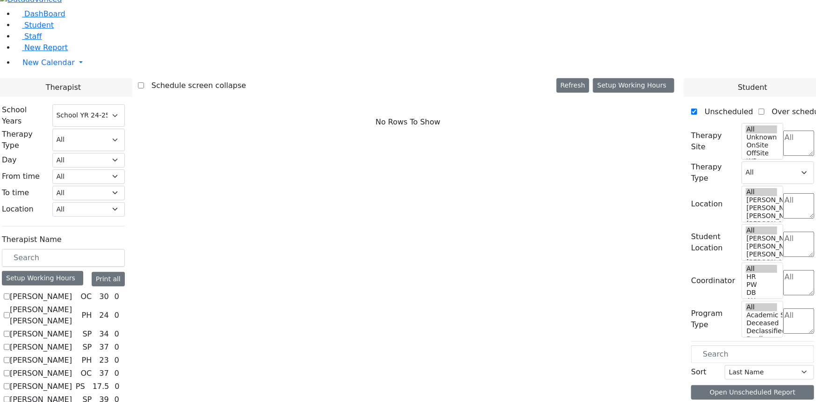
checkbox input "true"
select select "2"
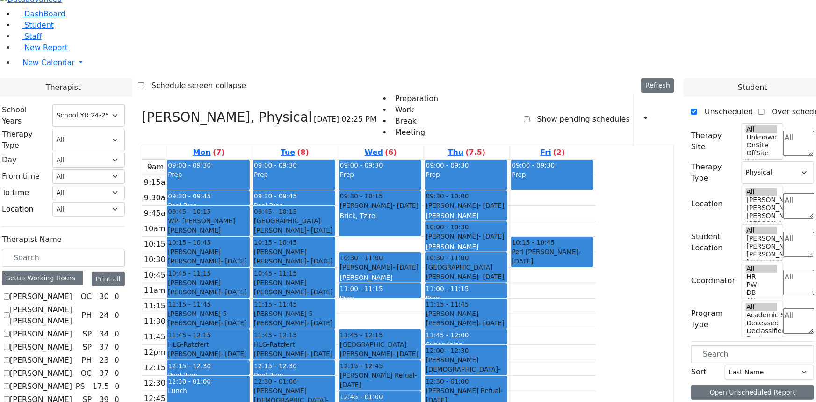
checkbox input "false"
select select
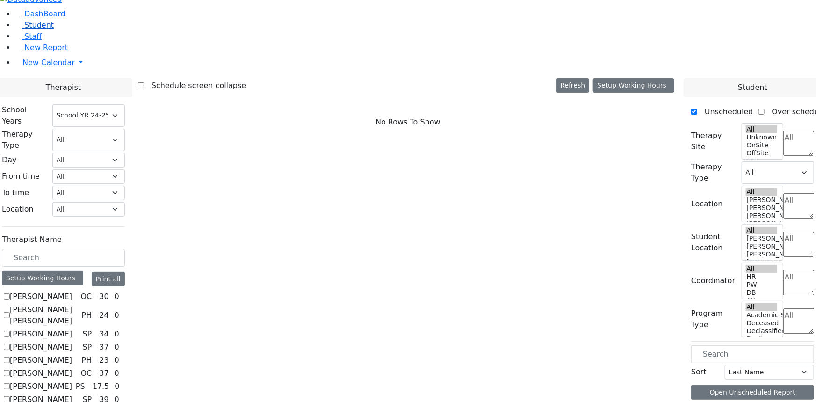
click at [24, 29] on span "Student" at bounding box center [38, 25] width 29 height 9
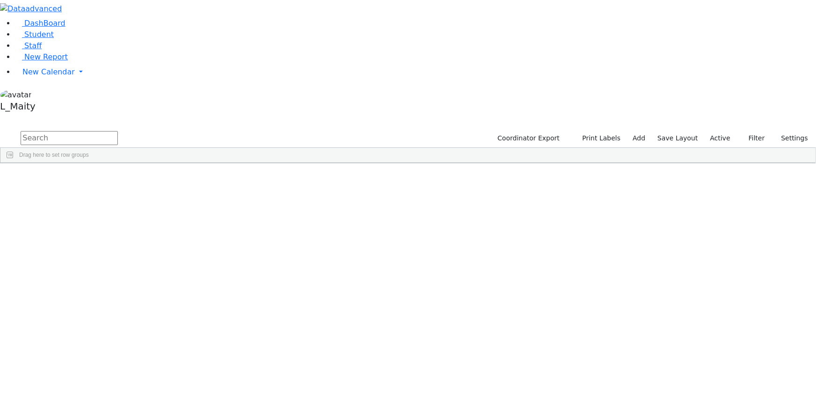
scroll to position [2636, 0]
click at [118, 131] on input "text" at bounding box center [69, 138] width 97 height 14
type input "app"
click at [381, 333] on span "IEP Coordinator" at bounding box center [357, 339] width 47 height 13
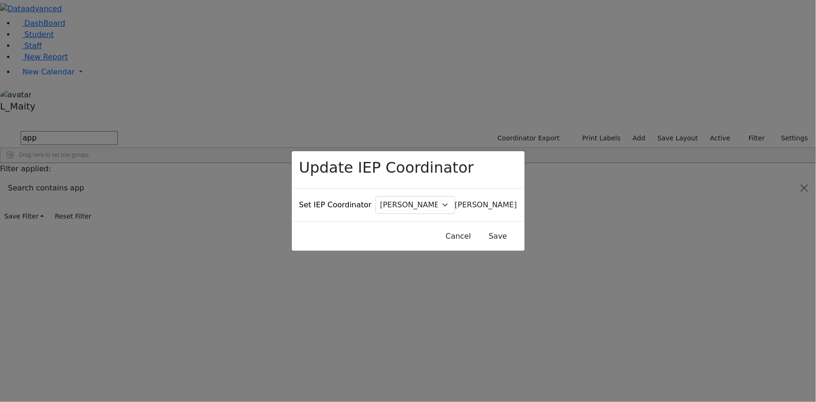
click at [455, 200] on span "[PERSON_NAME]" at bounding box center [486, 204] width 62 height 9
type input "coh"
select select "176"
click at [477, 227] on button "Save" at bounding box center [498, 236] width 42 height 18
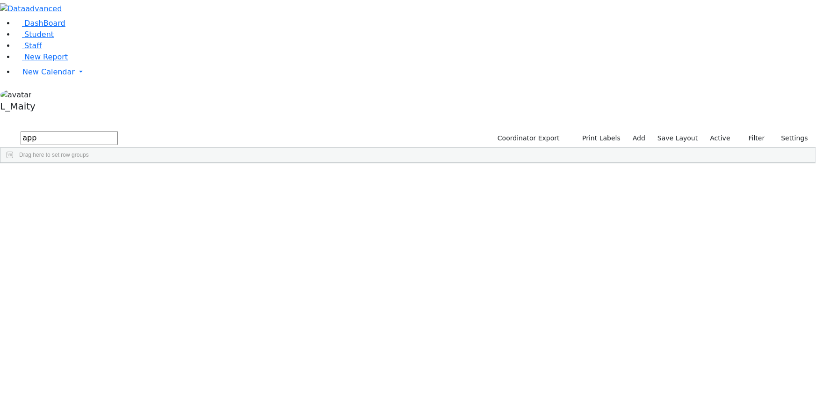
click at [118, 131] on input "app" at bounding box center [69, 138] width 97 height 14
click at [118, 131] on input "schw" at bounding box center [69, 138] width 97 height 14
type input "tetei"
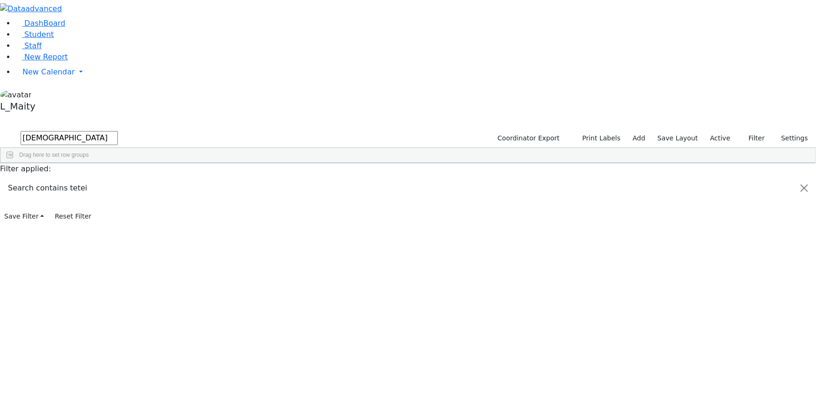
click at [118, 131] on input "tetei" at bounding box center [69, 138] width 97 height 14
type input "teitel"
click at [42, 76] on span "New Calendar" at bounding box center [48, 71] width 52 height 9
click at [43, 95] on span "Calendar" at bounding box center [37, 90] width 34 height 9
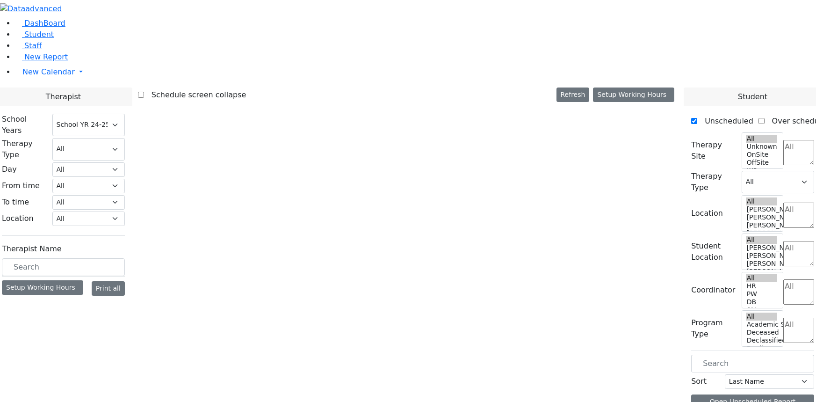
select select "210"
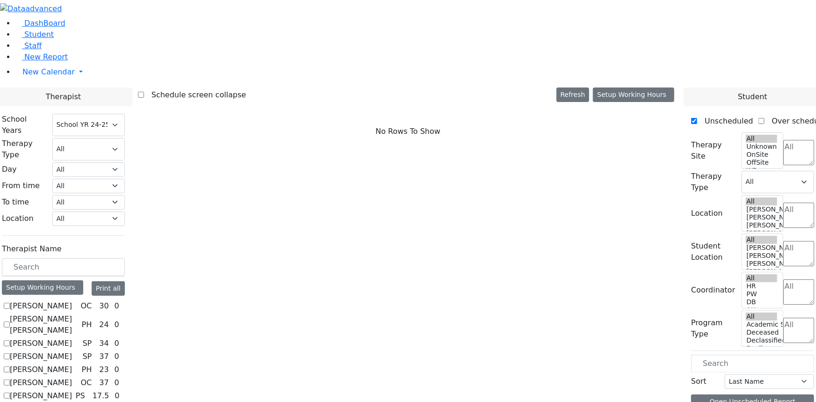
scroll to position [510, 0]
checkbox input "true"
select select "2"
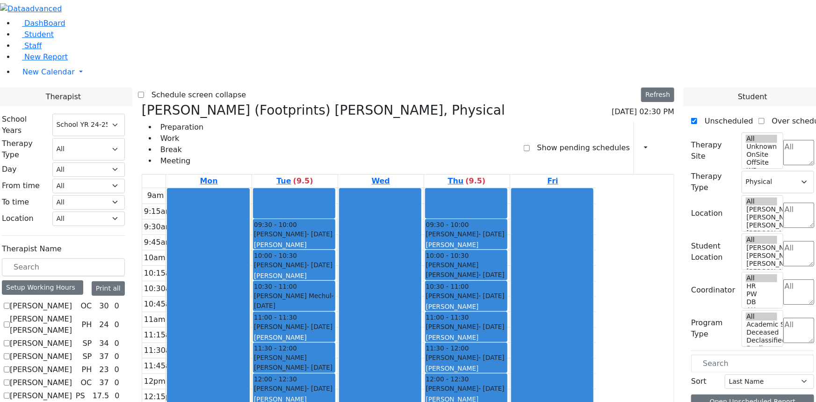
checkbox input "false"
select select
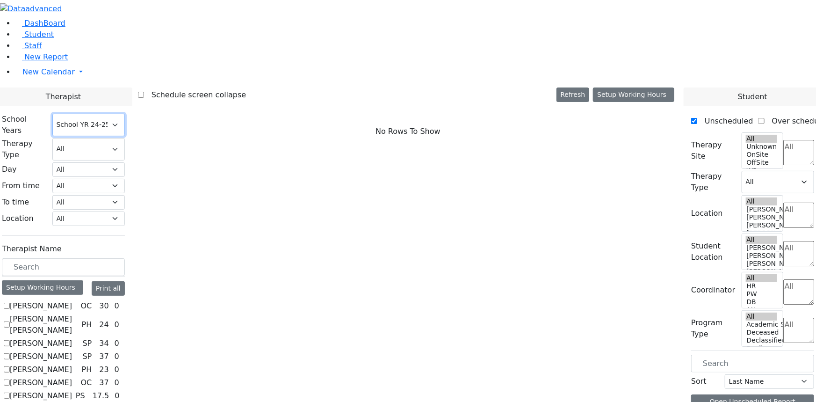
click at [125, 114] on select "Select School YR Summer YR 25 School YR 25-26 Summer YR 25 School YR 24-25 Summ…" at bounding box center [88, 125] width 72 height 22
select select "212"
click at [125, 114] on select "Select School YR Summer YR 25 School YR 25-26 Summer YR 25 School YR 24-25 Summ…" at bounding box center [88, 125] width 72 height 22
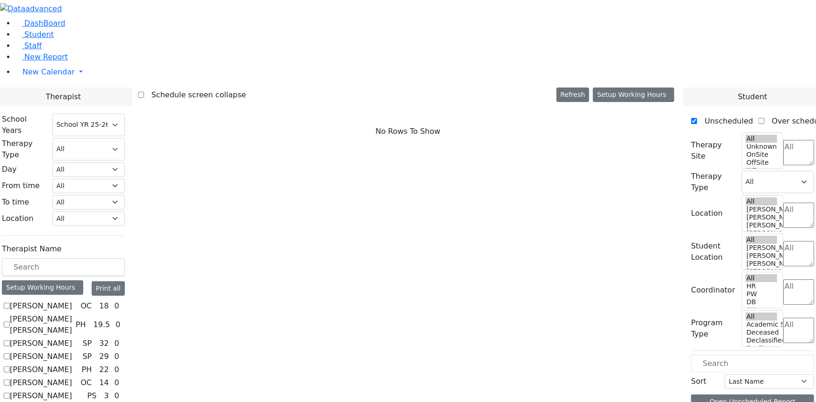
checkbox input "true"
select select "2"
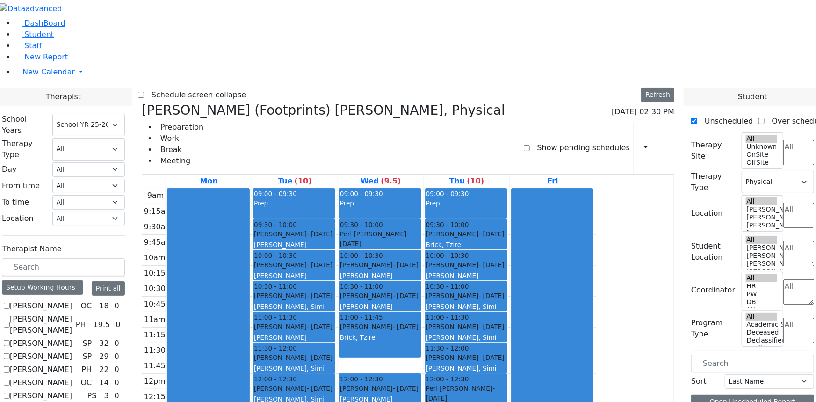
scroll to position [255, 0]
checkbox input "true"
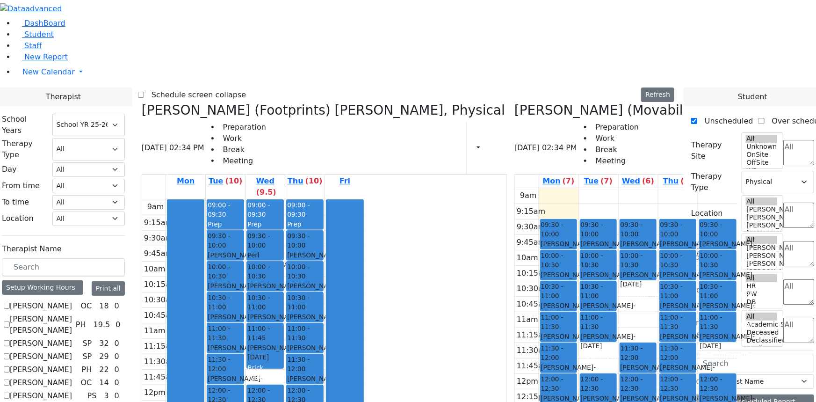
click at [236, 87] on label "Schedule screen collapse" at bounding box center [195, 94] width 102 height 15
click at [144, 92] on input "Schedule screen collapse" at bounding box center [141, 95] width 6 height 6
checkbox input "true"
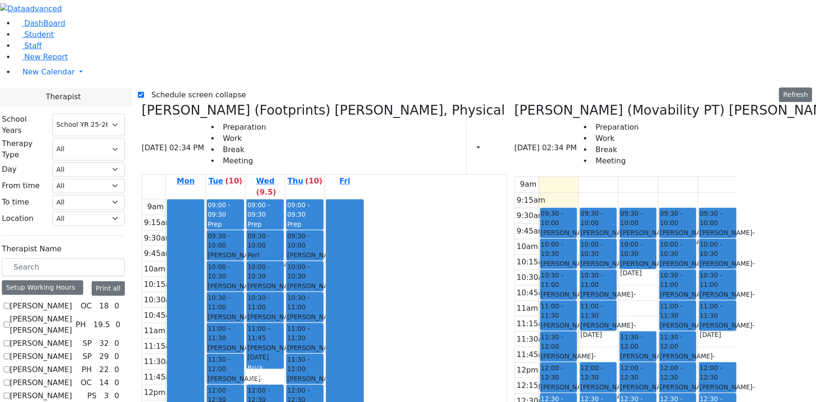
scroll to position [0, 0]
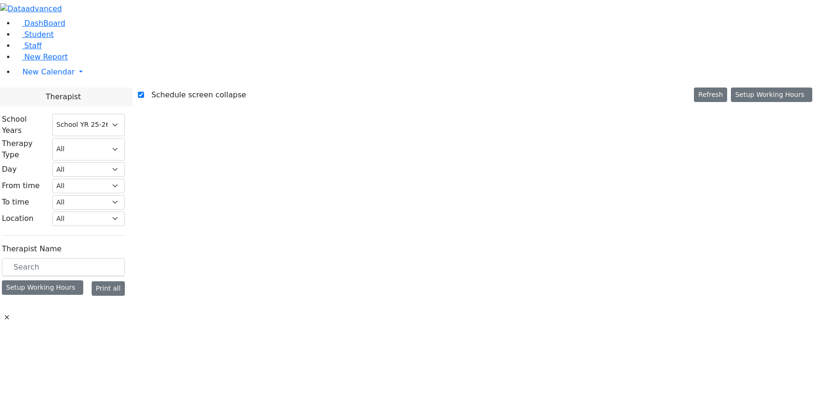
select select "212"
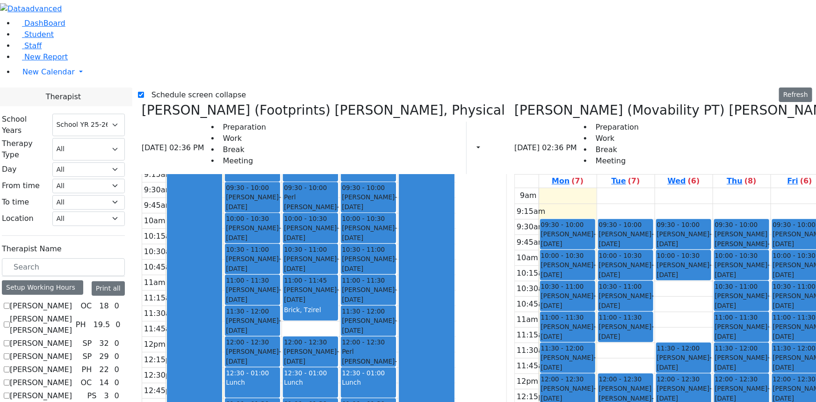
scroll to position [537, 0]
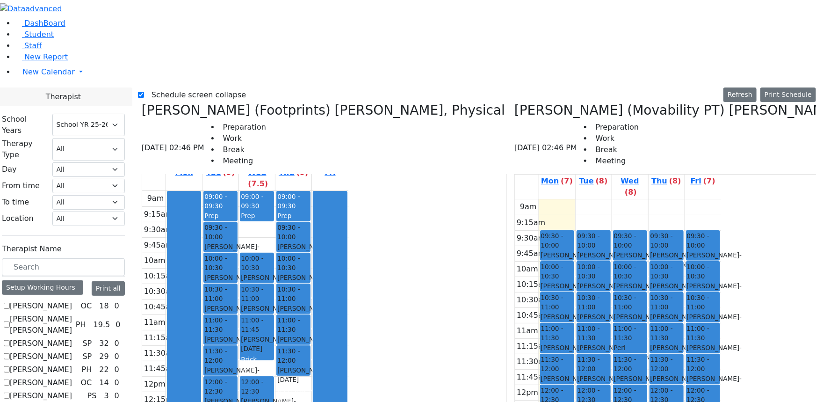
scroll to position [0, 0]
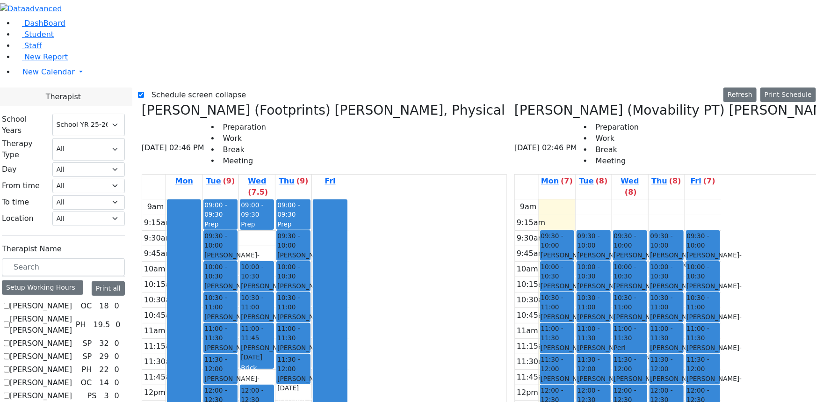
checkbox input "false"
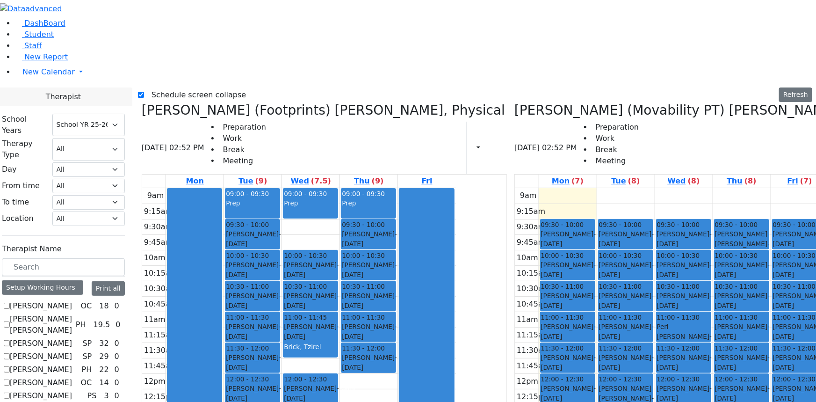
scroll to position [367, 0]
checkbox input "false"
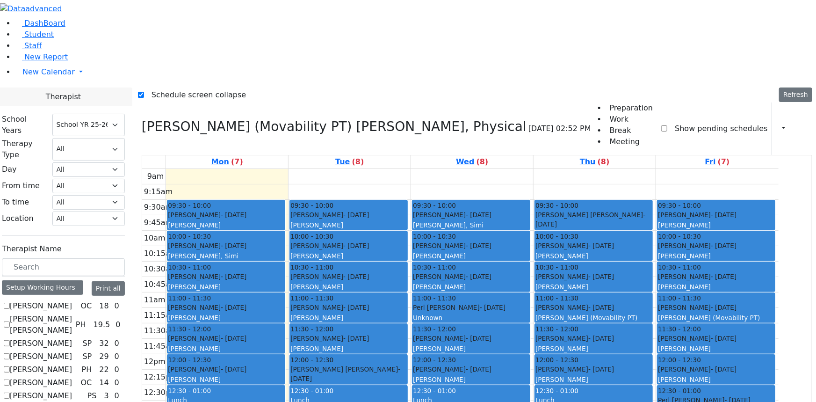
scroll to position [197, 0]
checkbox input "false"
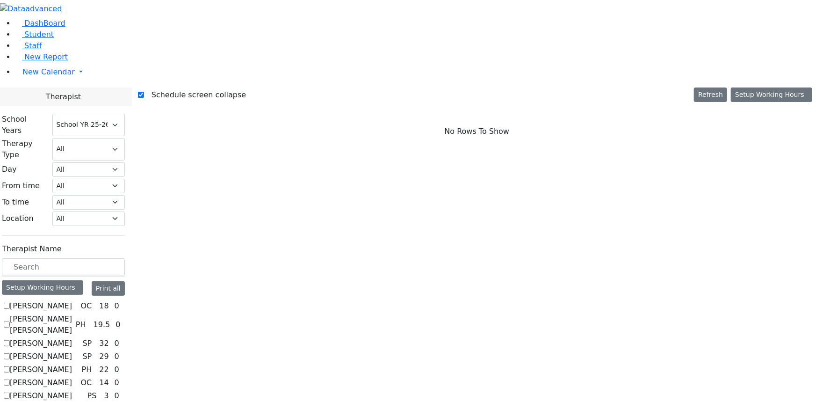
scroll to position [510, 0]
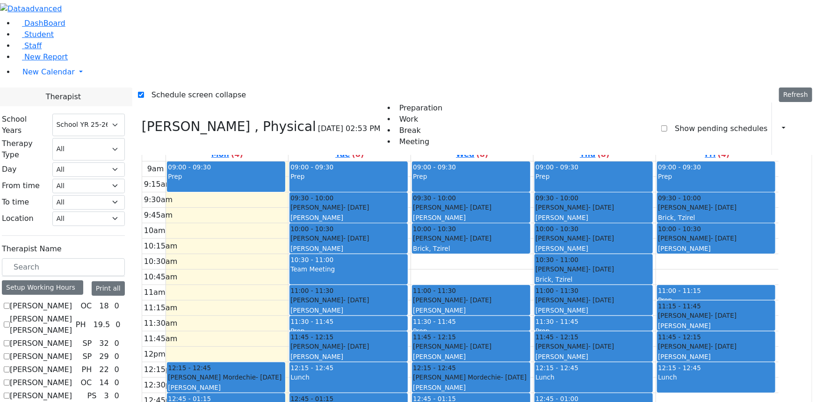
scroll to position [0, 0]
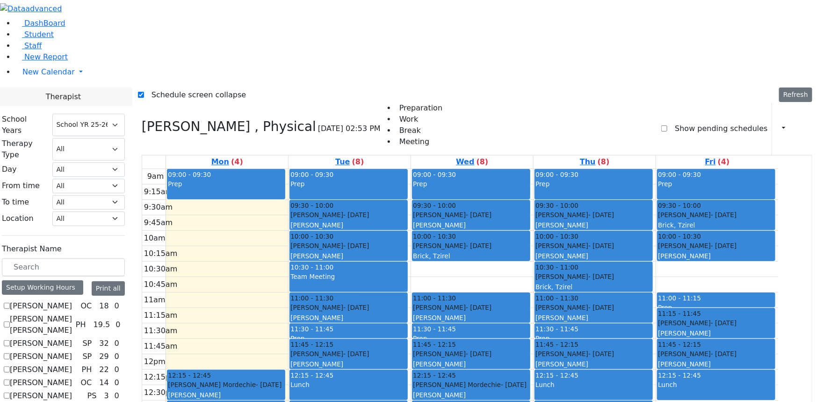
checkbox input "false"
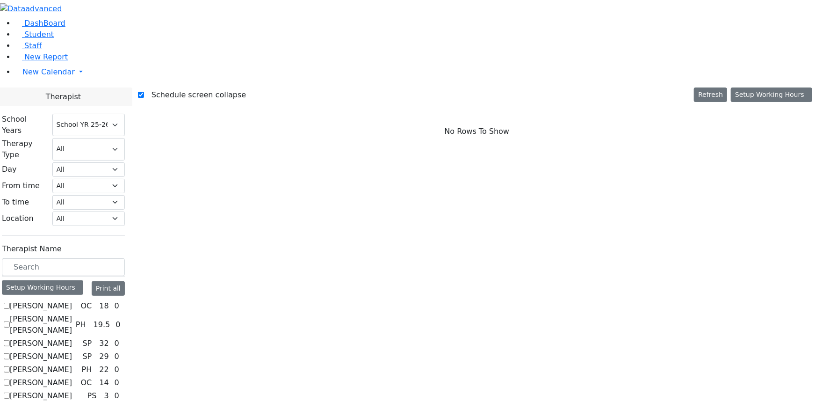
scroll to position [468, 0]
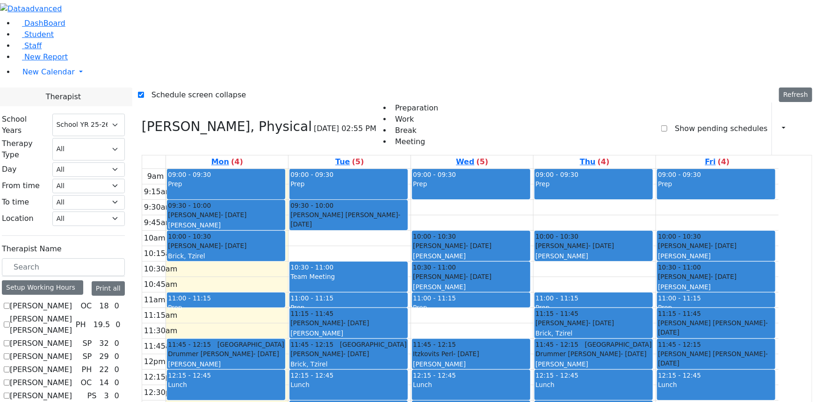
checkbox input "false"
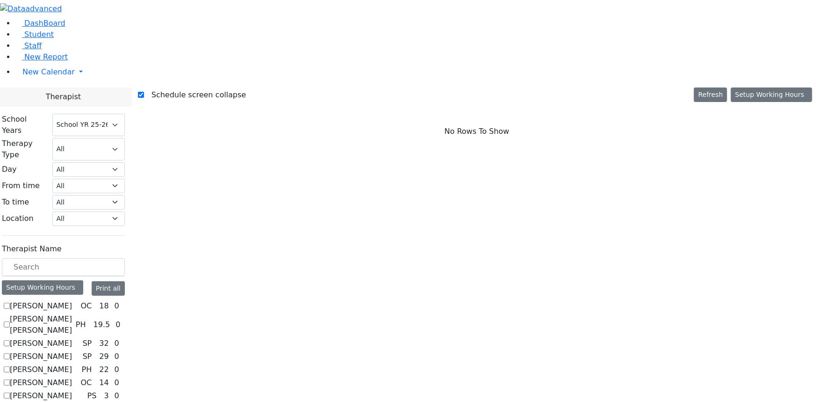
scroll to position [425, 0]
checkbox input "true"
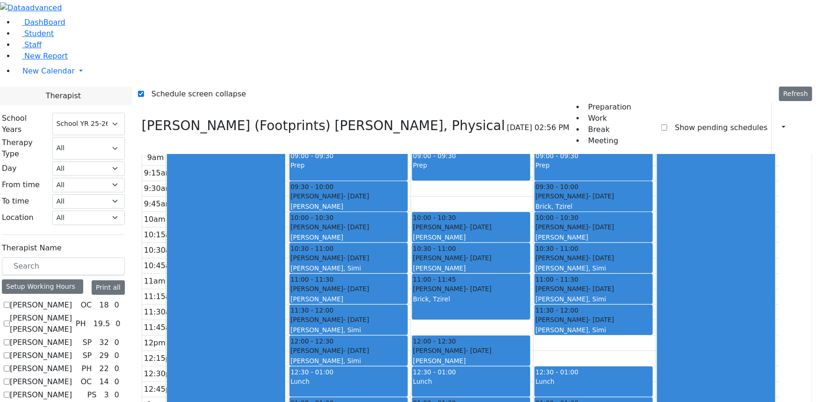
scroll to position [26, 0]
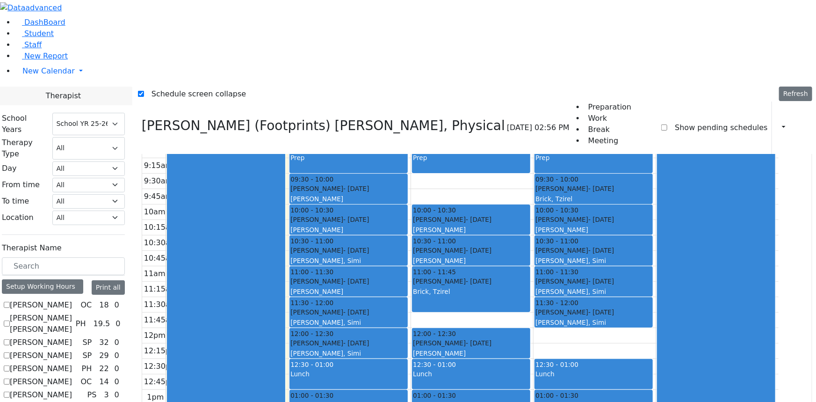
checkbox input "true"
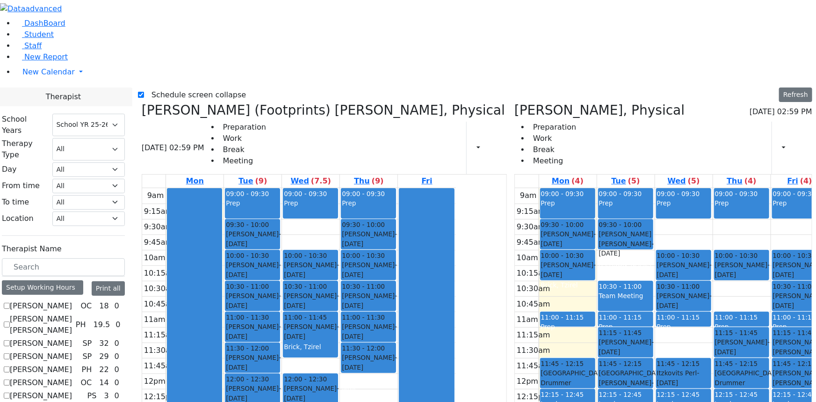
checkbox input "false"
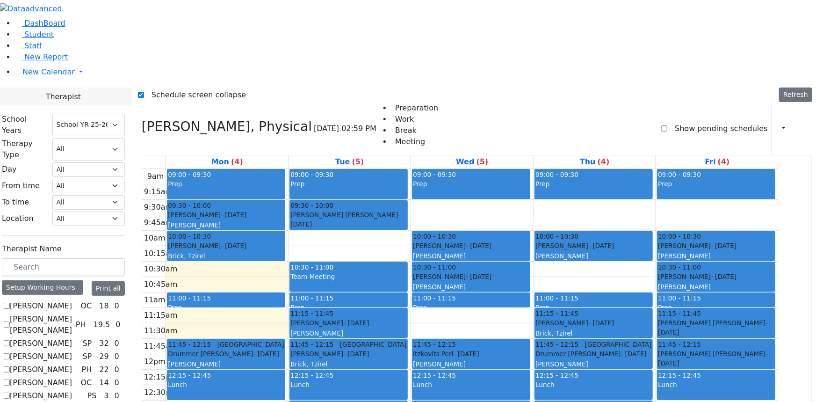
scroll to position [468, 0]
checkbox input "true"
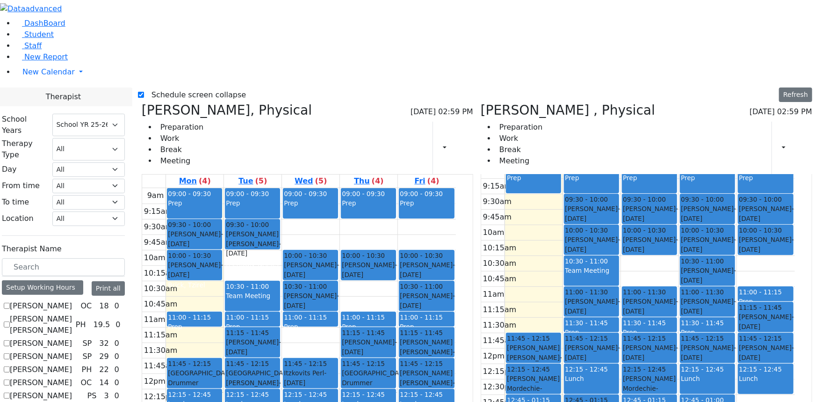
scroll to position [37, 0]
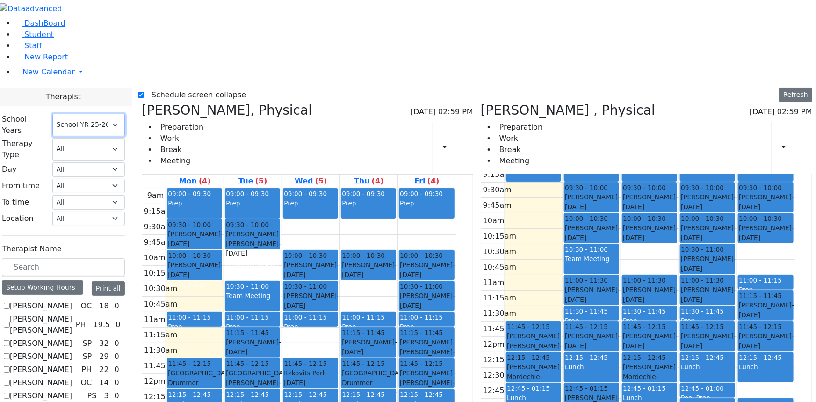
click at [125, 114] on select "Select School YR Summer YR 25 School YR 25-26 Summer YR 25 School YR 24-25 Summ…" at bounding box center [88, 125] width 72 height 22
select select "210"
click at [82, 114] on select "Select School YR Summer YR 25 School YR 25-26 Summer YR 25 School YR 24-25 Summ…" at bounding box center [88, 125] width 72 height 22
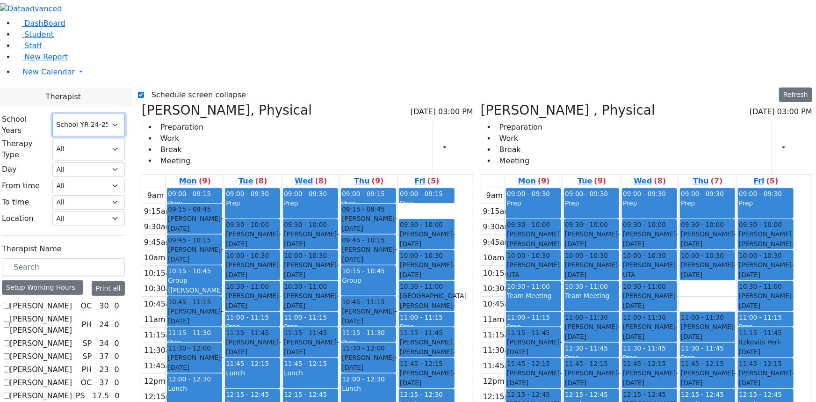
scroll to position [510, 0]
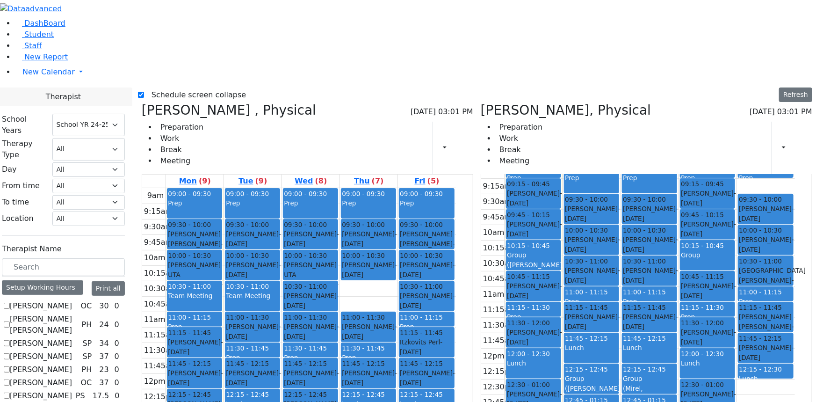
scroll to position [37, 0]
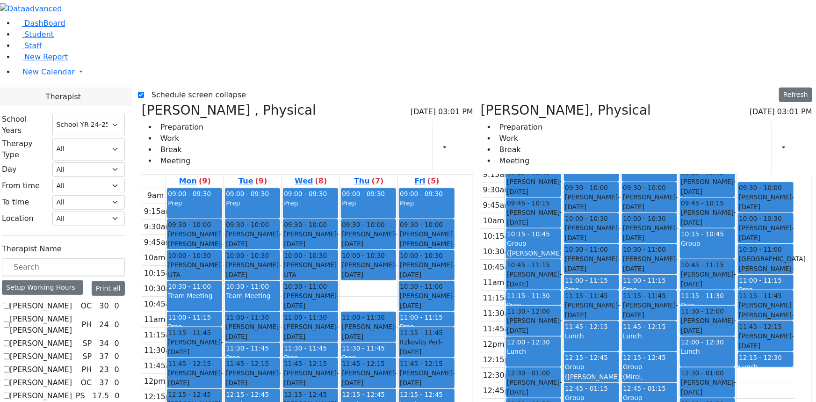
checkbox input "false"
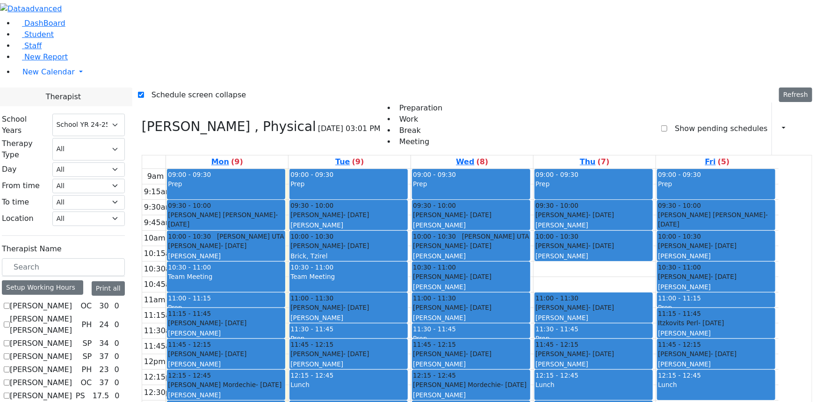
click at [15, 81] on li "New Calendar Calendar Unscheduled Student Report" at bounding box center [415, 72] width 801 height 19
click at [167, 87] on label "Schedule screen collapse" at bounding box center [195, 94] width 102 height 15
click at [144, 92] on input "Schedule screen collapse" at bounding box center [141, 95] width 6 height 6
checkbox input "false"
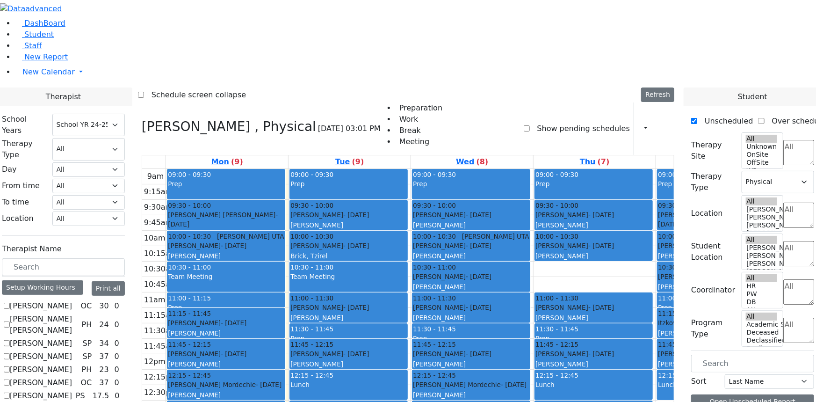
scroll to position [621, 0]
click at [29, 39] on span "Student" at bounding box center [38, 34] width 29 height 9
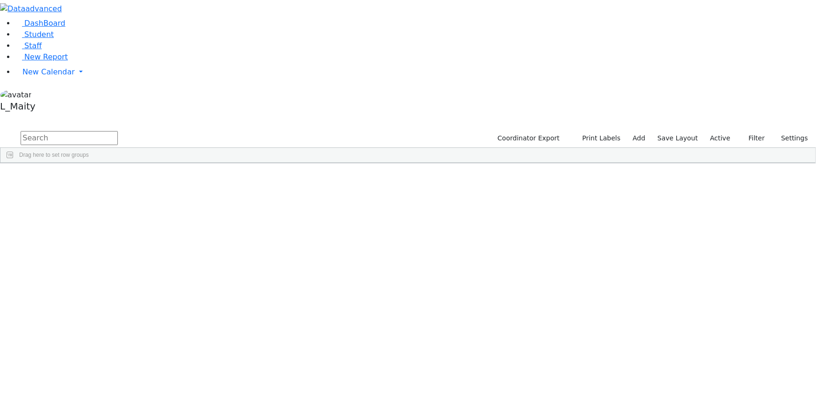
scroll to position [3614, 0]
click at [158, 340] on div "[PERSON_NAME]" at bounding box center [131, 346] width 53 height 13
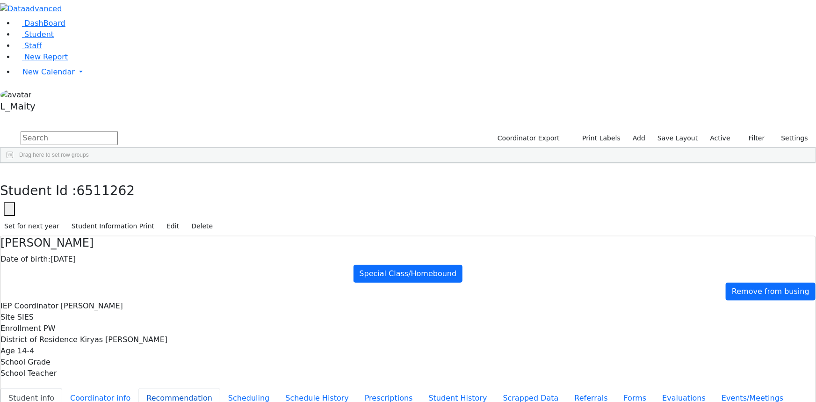
click at [205, 388] on button "Recommendation" at bounding box center [179, 398] width 82 height 20
checkbox input "true"
click at [277, 388] on button "Schedule History" at bounding box center [317, 398] width 80 height 20
click at [220, 388] on button "Scheduling" at bounding box center [248, 398] width 57 height 20
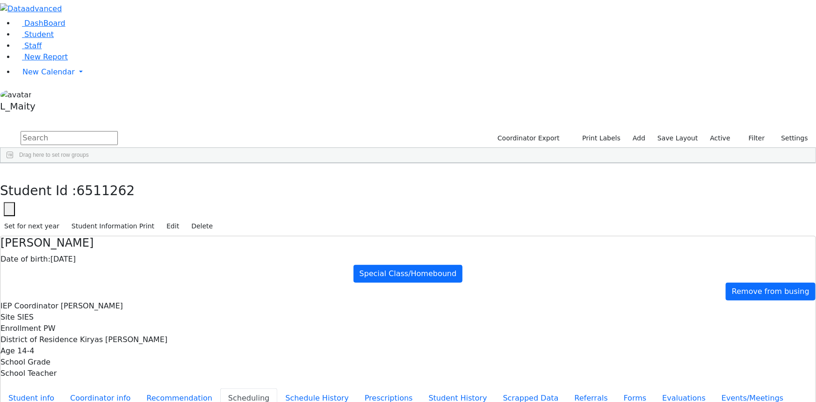
select select "210"
click at [231, 388] on button "Scheduling" at bounding box center [248, 398] width 57 height 20
click at [54, 39] on link "Student" at bounding box center [34, 34] width 39 height 9
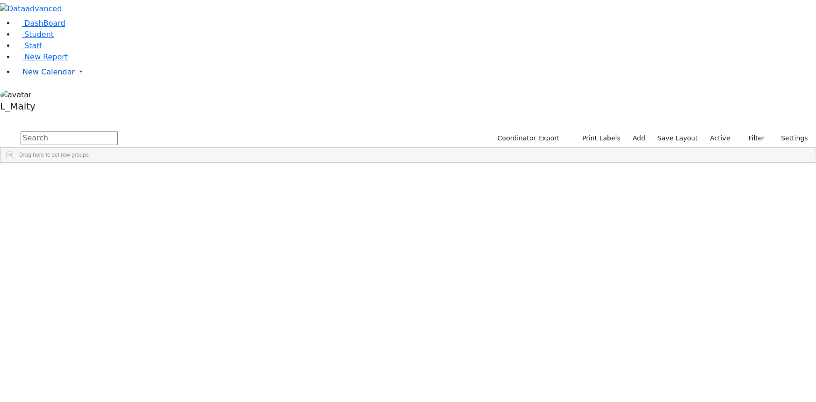
click at [47, 76] on span "New Calendar" at bounding box center [48, 71] width 52 height 9
click at [48, 95] on span "Calendar" at bounding box center [37, 90] width 34 height 9
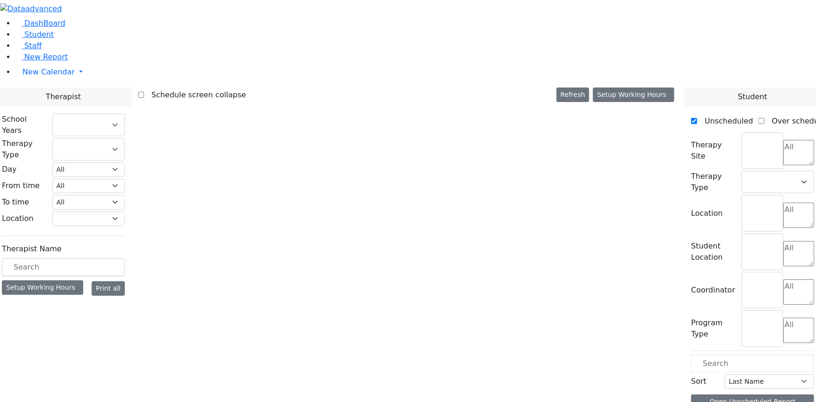
select select "210"
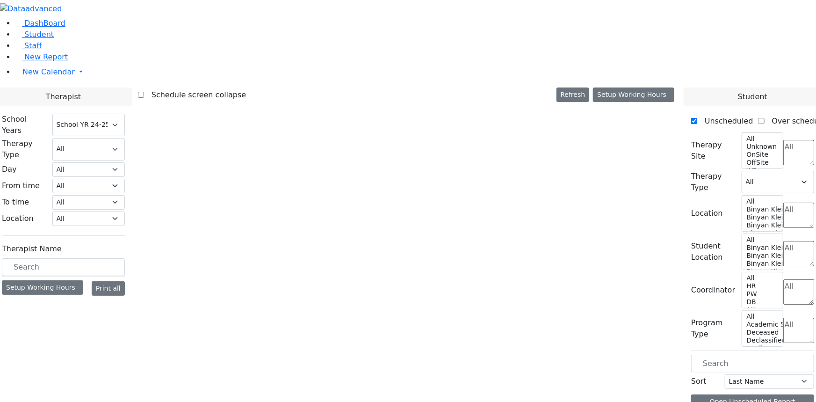
select select "2"
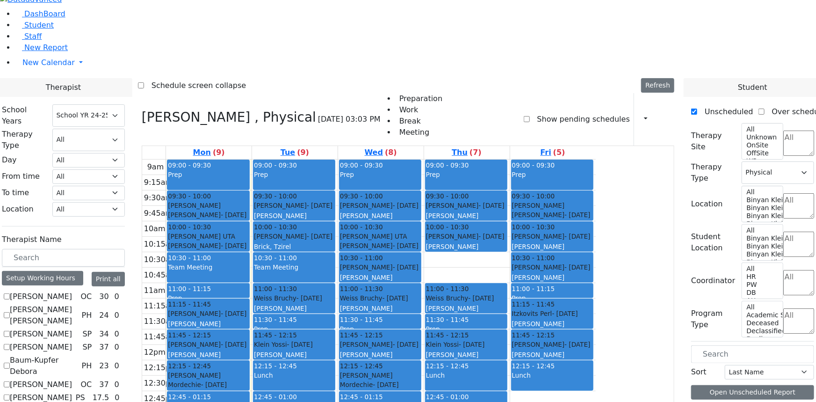
scroll to position [896, 0]
checkbox input "true"
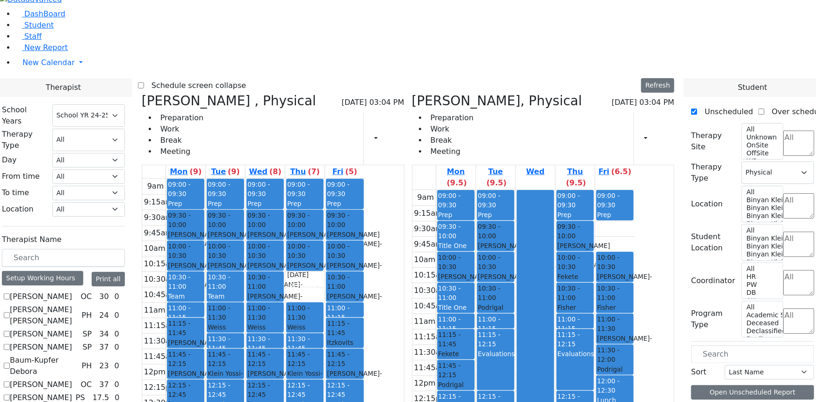
click at [142, 93] on icon at bounding box center [142, 100] width 0 height 15
checkbox input "false"
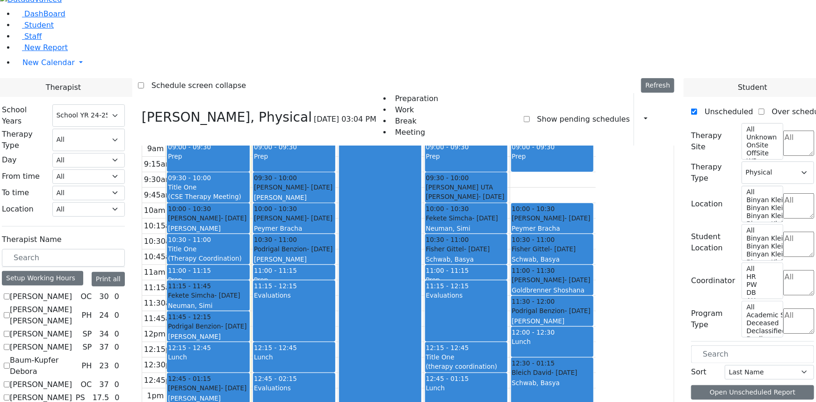
scroll to position [26, 0]
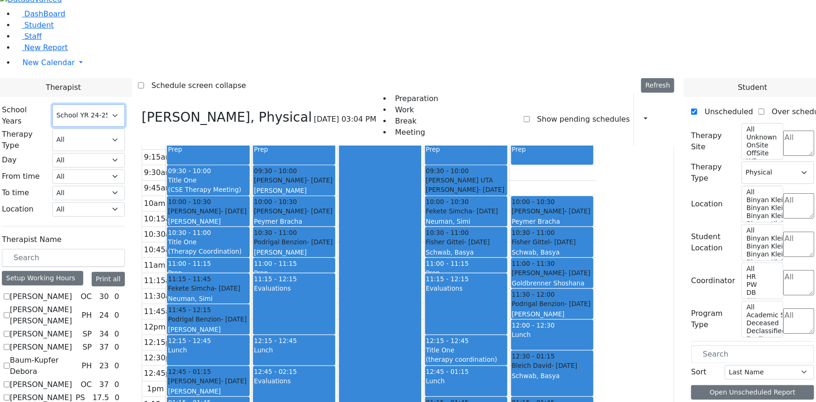
click at [125, 104] on select "Select School YR Summer YR 25 School YR 25-26 Summer YR 25 School YR 24-25 Summ…" at bounding box center [88, 115] width 72 height 22
select select "212"
click at [125, 104] on select "Select School YR Summer YR 25 School YR 25-26 Summer YR 25 School YR 24-25 Summ…" at bounding box center [88, 115] width 72 height 22
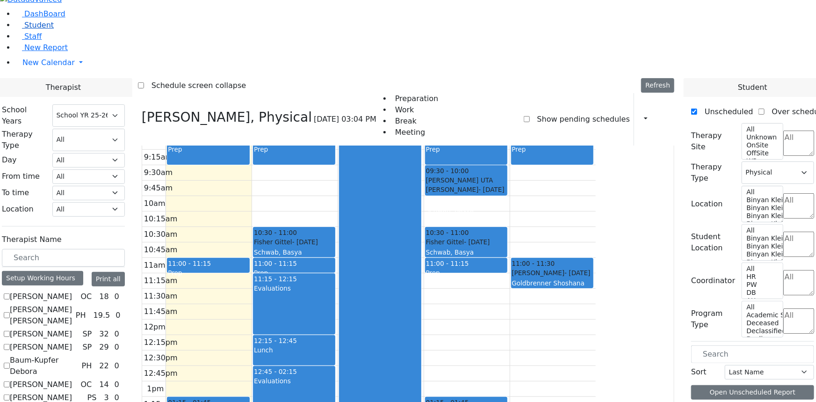
click at [30, 29] on span "Student" at bounding box center [38, 25] width 29 height 9
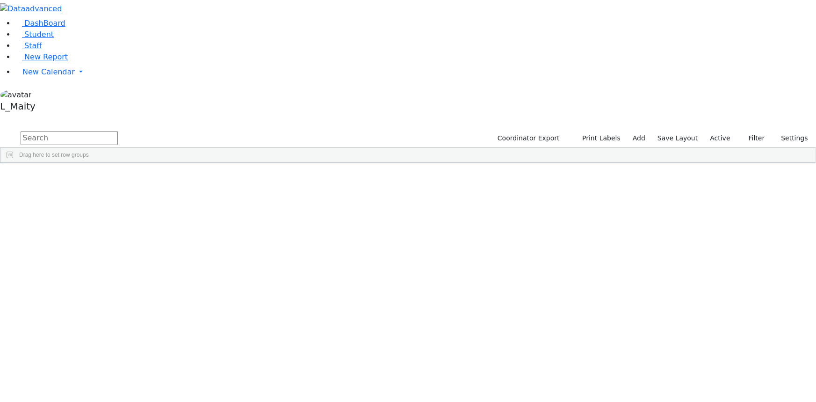
click at [118, 131] on input "text" at bounding box center [69, 138] width 97 height 14
click at [263, 216] on div "[PERSON_NAME]" at bounding box center [236, 222] width 53 height 13
click at [118, 131] on input "teit" at bounding box center [69, 138] width 97 height 14
type input "dru"
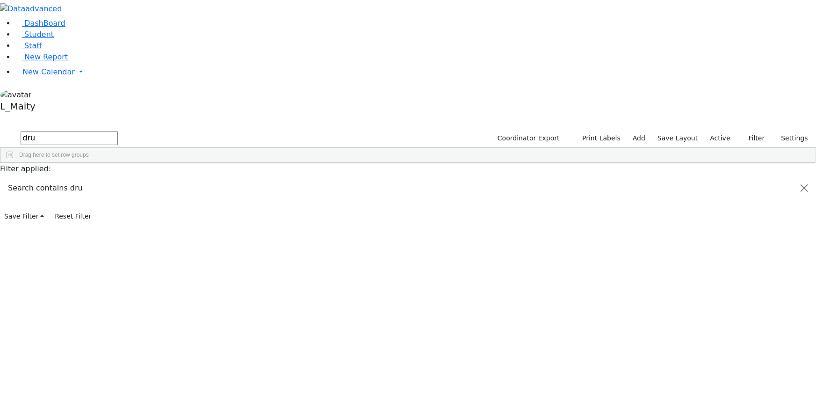
click at [391, 308] on span "IEP Coordinator" at bounding box center [367, 314] width 47 height 13
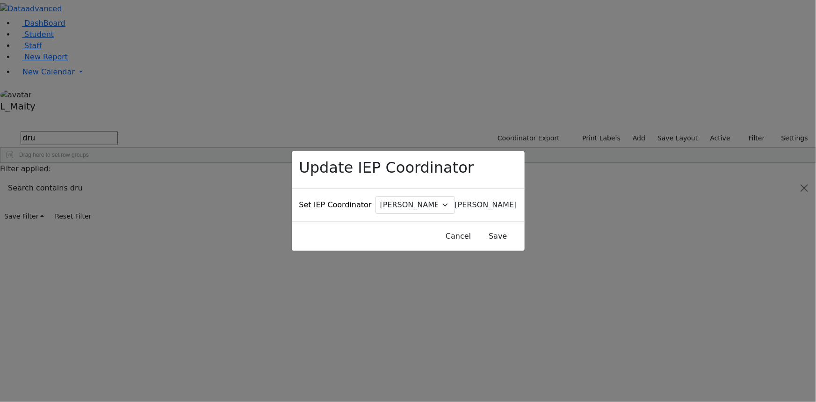
click at [455, 200] on span "Baker, Hadassah" at bounding box center [486, 204] width 62 height 9
type input "kra"
select select "147"
click at [482, 227] on button "Save" at bounding box center [498, 236] width 42 height 18
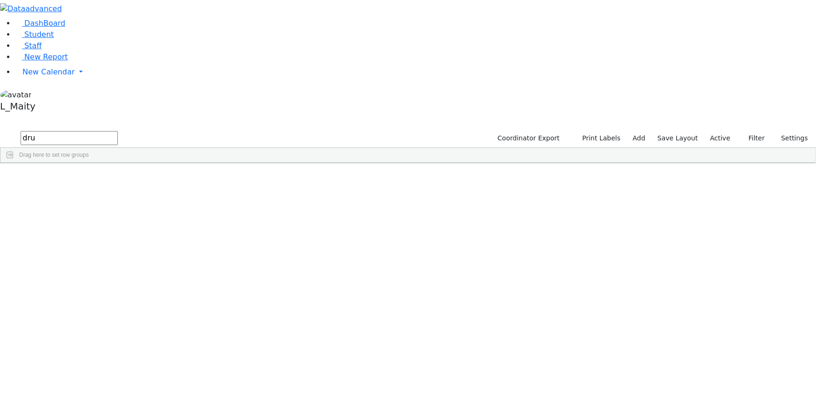
click at [118, 131] on input "dru" at bounding box center [69, 138] width 97 height 14
type input "fried"
click at [381, 380] on span "IEP Coordinator" at bounding box center [356, 386] width 47 height 13
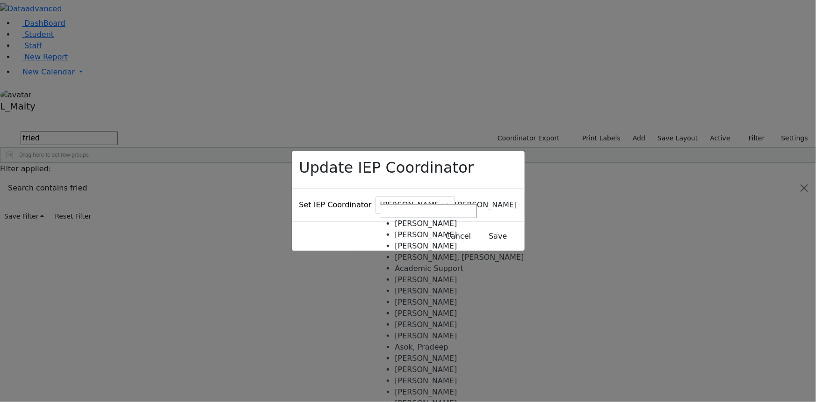
click at [455, 200] on span "Baker, Hadassah" at bounding box center [486, 204] width 62 height 9
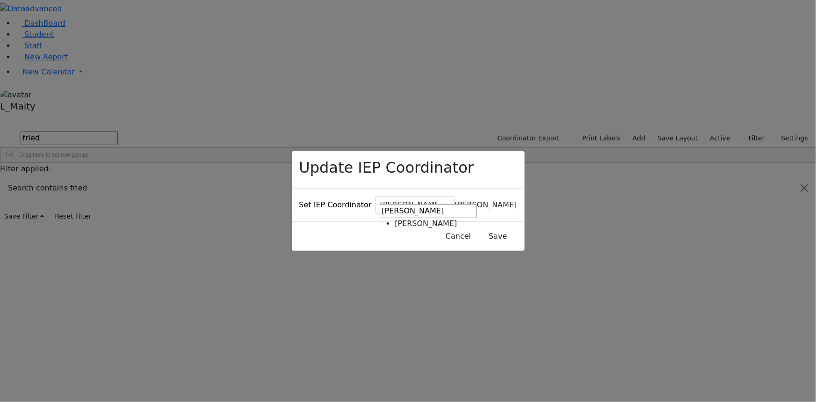
type input "kram"
click at [477, 227] on button "Save" at bounding box center [498, 236] width 42 height 18
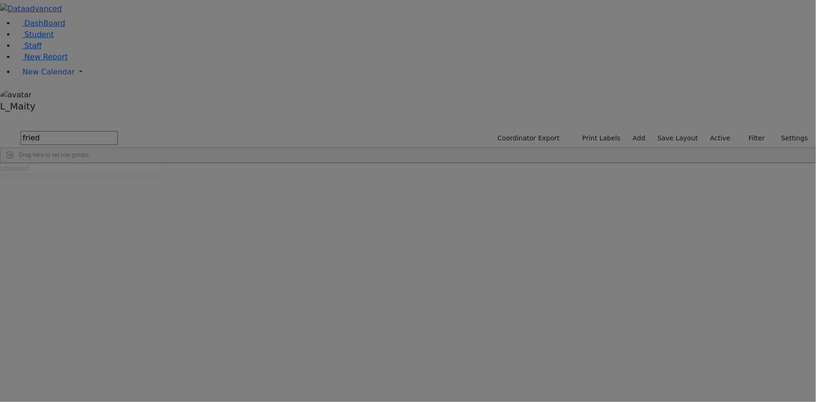
scroll to position [0, 0]
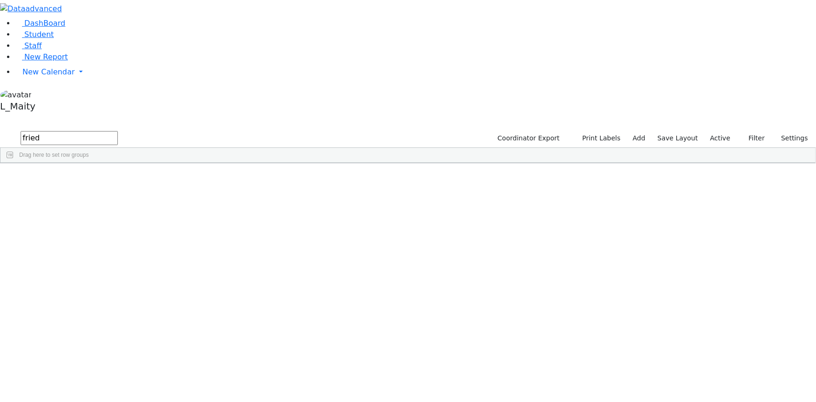
click at [118, 131] on input "fried" at bounding box center [69, 138] width 97 height 14
type input "gros"
click at [263, 279] on div "Brick, Tzirel" at bounding box center [236, 285] width 53 height 13
click at [383, 380] on span "IEP Coordinator" at bounding box center [358, 386] width 47 height 13
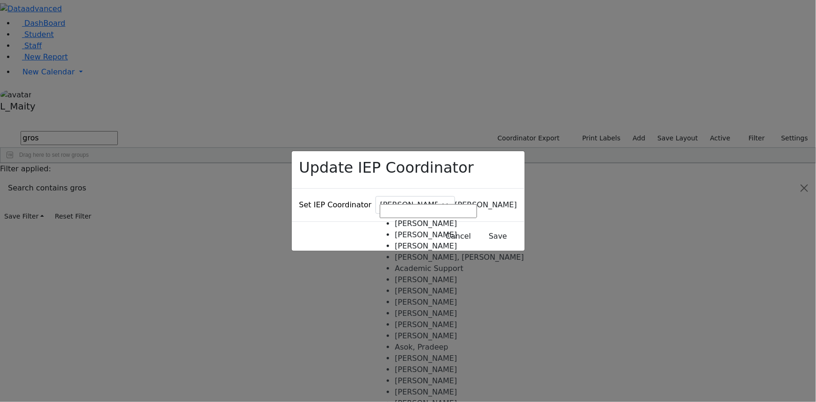
click at [455, 200] on span "Baker, Hadassah" at bounding box center [486, 204] width 62 height 9
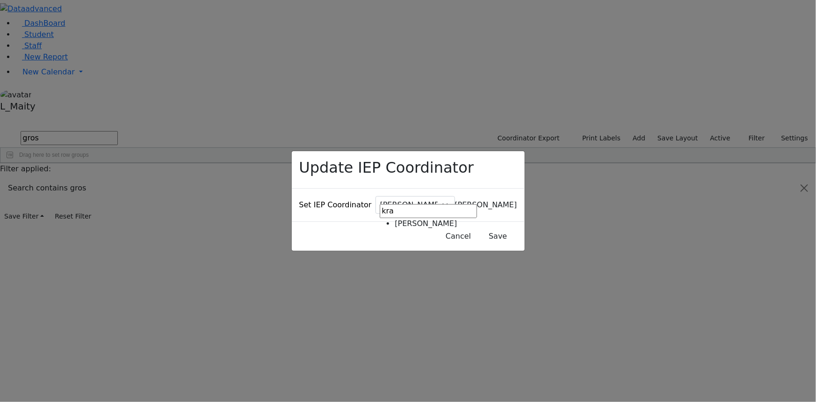
type input "kra"
click at [477, 227] on button "Save" at bounding box center [498, 236] width 42 height 18
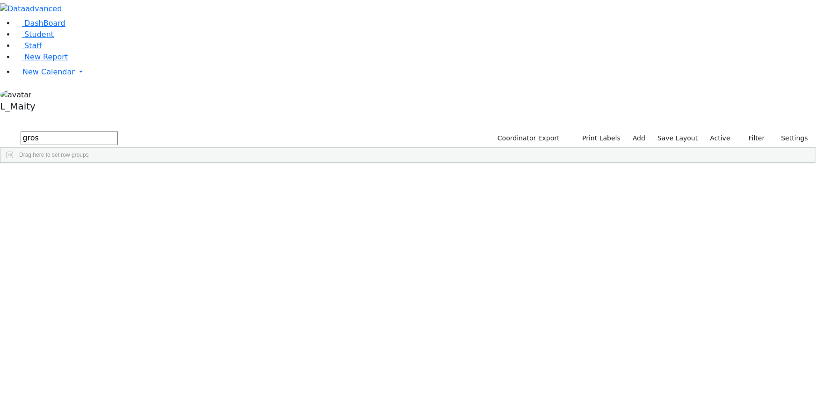
click at [118, 131] on input "gros" at bounding box center [69, 138] width 97 height 14
type input "kat"
click at [380, 380] on span "IEP Coordinator" at bounding box center [356, 386] width 47 height 13
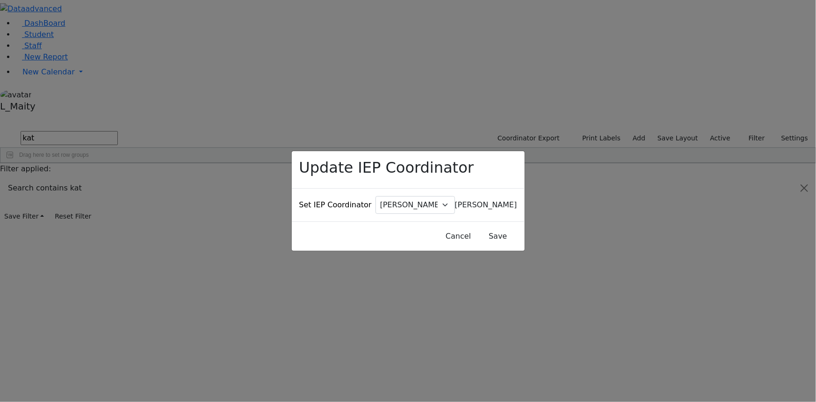
click at [455, 200] on span "Baker, Hadassah" at bounding box center [486, 204] width 62 height 9
type input "kra"
click at [477, 227] on button "Save" at bounding box center [498, 236] width 42 height 18
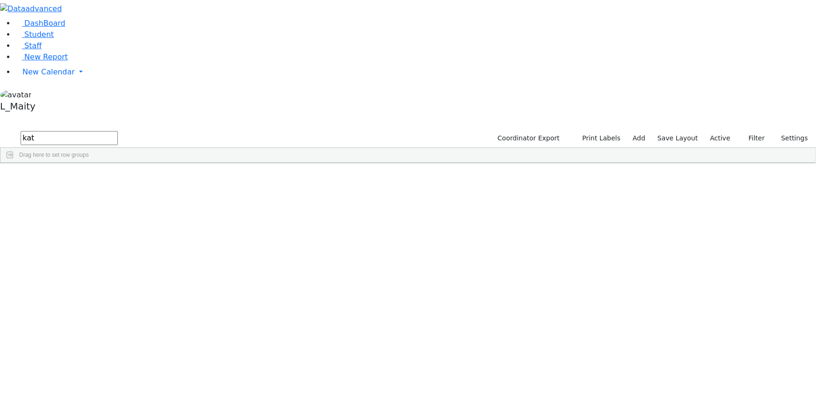
click at [118, 131] on input "kat" at bounding box center [69, 138] width 97 height 14
type input "kau"
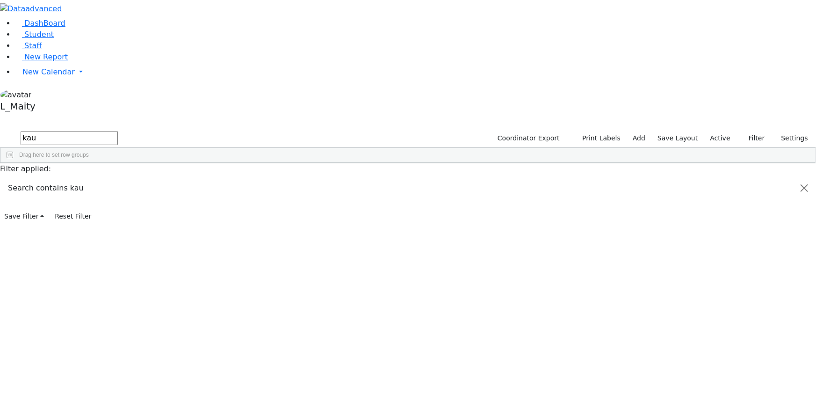
click at [263, 190] on div "Brick, Tzirel" at bounding box center [236, 196] width 53 height 13
click at [380, 319] on span "IEP Coordinator" at bounding box center [356, 325] width 47 height 13
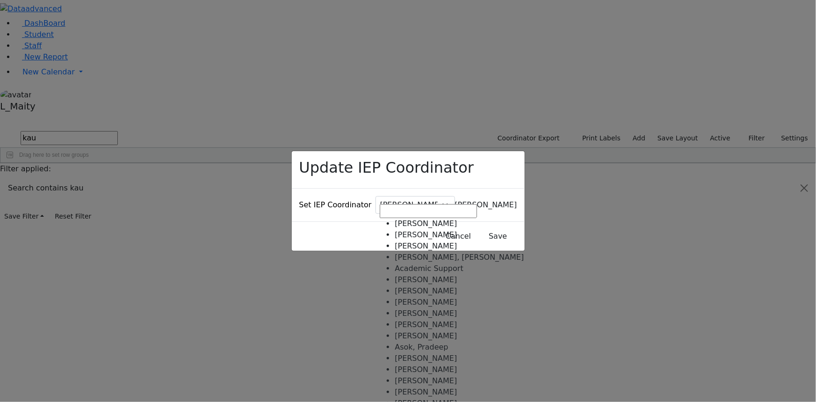
click at [455, 201] on span "Baker, Hadassah" at bounding box center [486, 204] width 62 height 9
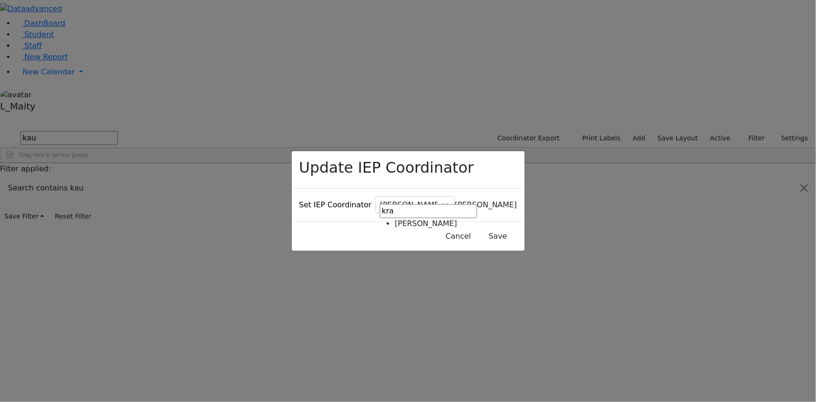
type input "kra"
click at [481, 229] on button "Save" at bounding box center [498, 236] width 42 height 18
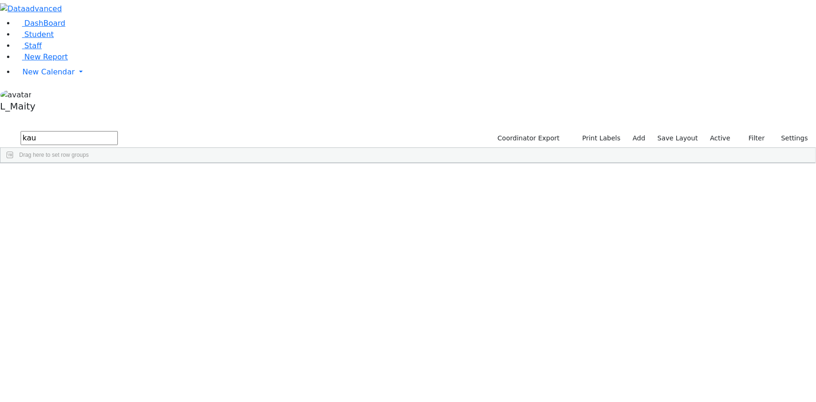
click at [118, 131] on input "kau" at bounding box center [69, 138] width 97 height 14
type input "lor"
click at [335, 321] on span at bounding box center [330, 327] width 7 height 13
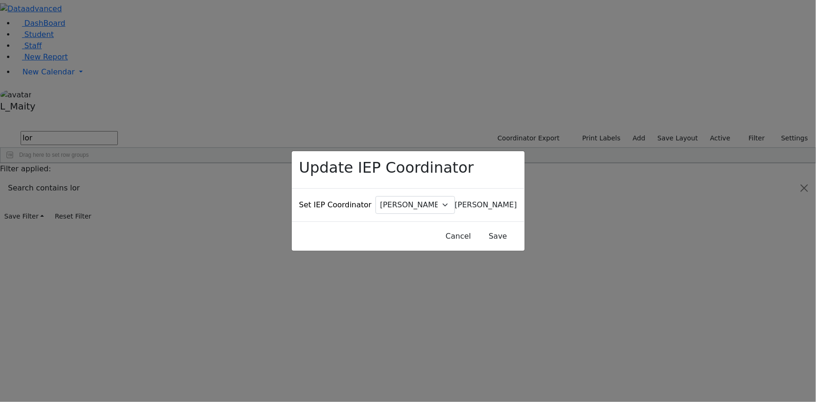
click at [455, 200] on span "Baker, Hadassah" at bounding box center [486, 204] width 62 height 9
type input "kra"
click at [477, 227] on button "Save" at bounding box center [498, 236] width 42 height 18
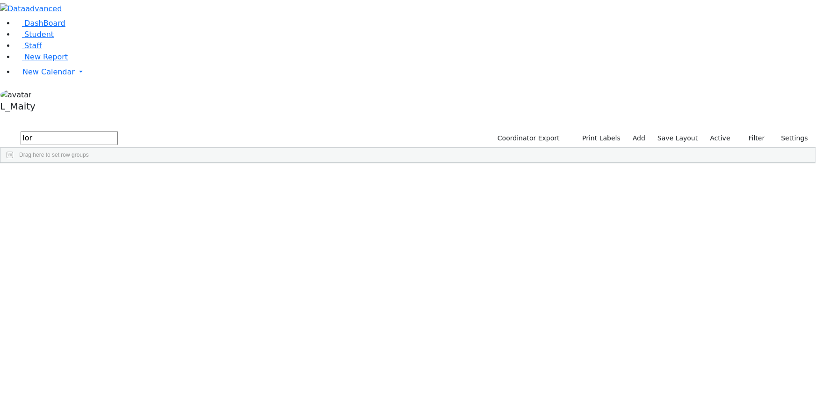
click at [118, 131] on input "lor" at bounding box center [69, 138] width 97 height 14
type input "fuch"
click at [263, 178] on div "[PERSON_NAME]" at bounding box center [236, 184] width 53 height 13
click at [385, 305] on span "IEP Coordinator" at bounding box center [361, 311] width 47 height 13
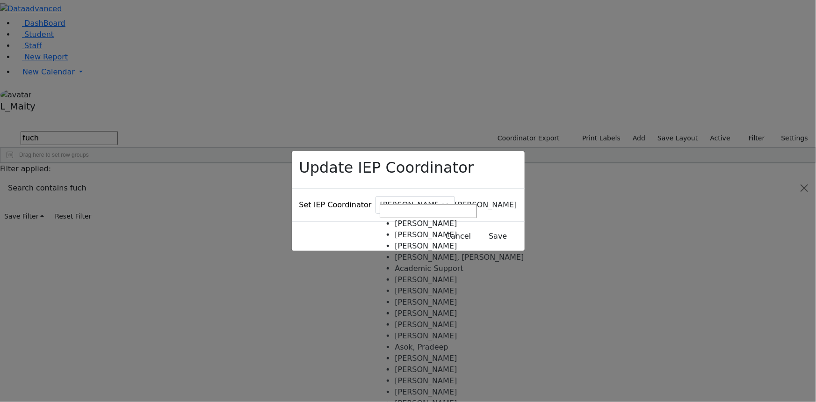
click at [455, 202] on span "Baker, Hadassah" at bounding box center [486, 204] width 62 height 9
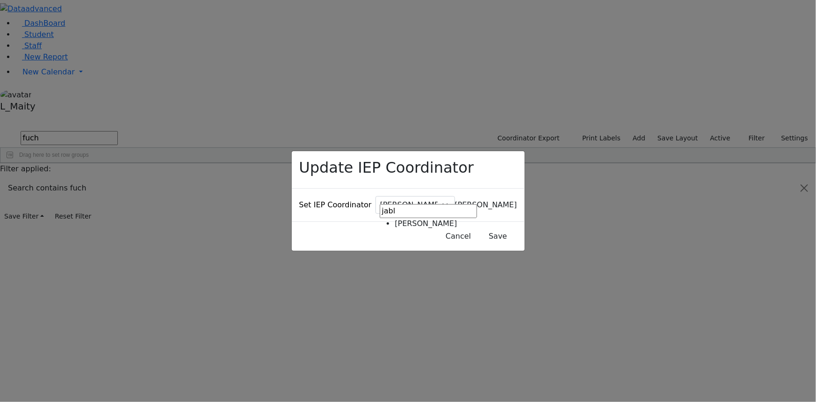
type input "jabl"
drag, startPoint x: 419, startPoint y: 218, endPoint x: 447, endPoint y: 224, distance: 28.5
select select "326"
click at [477, 227] on button "Save" at bounding box center [498, 236] width 42 height 18
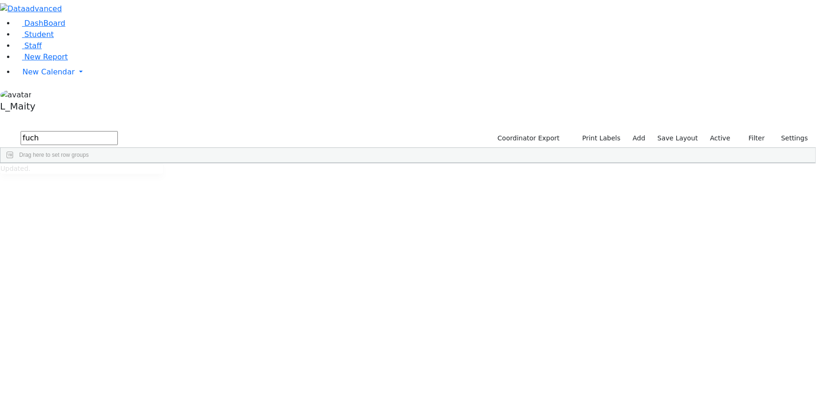
click at [118, 131] on input "fuch" at bounding box center [69, 138] width 97 height 14
click at [118, 131] on input "hersh" at bounding box center [69, 138] width 97 height 14
click at [118, 131] on input "kati" at bounding box center [69, 138] width 97 height 14
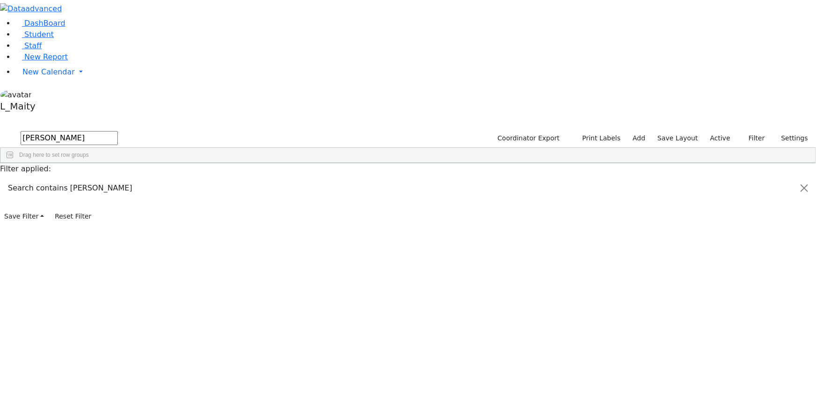
click at [118, 131] on input "kati" at bounding box center [69, 138] width 97 height 14
click at [118, 131] on input "pod" at bounding box center [69, 138] width 97 height 14
click at [118, 131] on input "stau" at bounding box center [69, 138] width 97 height 14
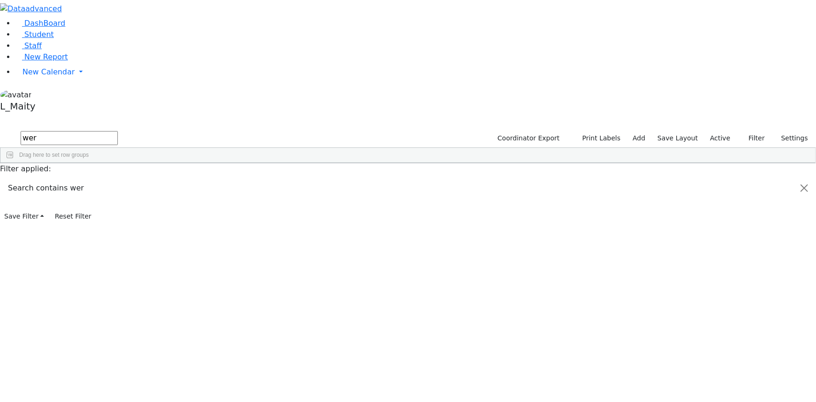
type input "wer"
click at [263, 266] on div "Gordon Goldie" at bounding box center [236, 272] width 53 height 13
click at [377, 380] on span "IEP Coordinator" at bounding box center [353, 386] width 47 height 13
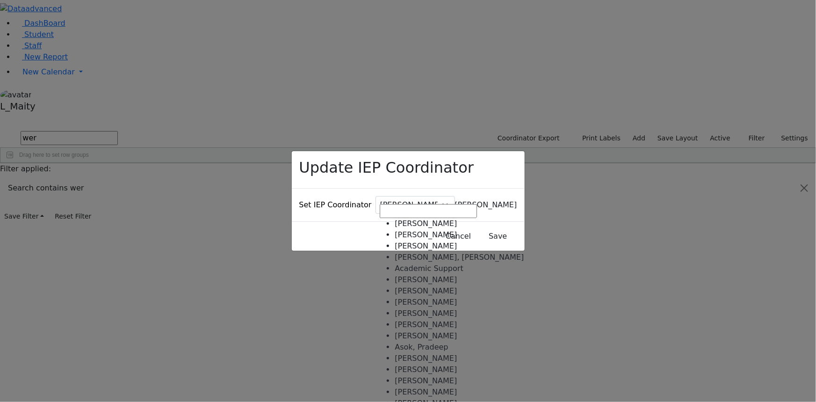
click at [455, 200] on span "Baker, Hadassah" at bounding box center [486, 204] width 62 height 9
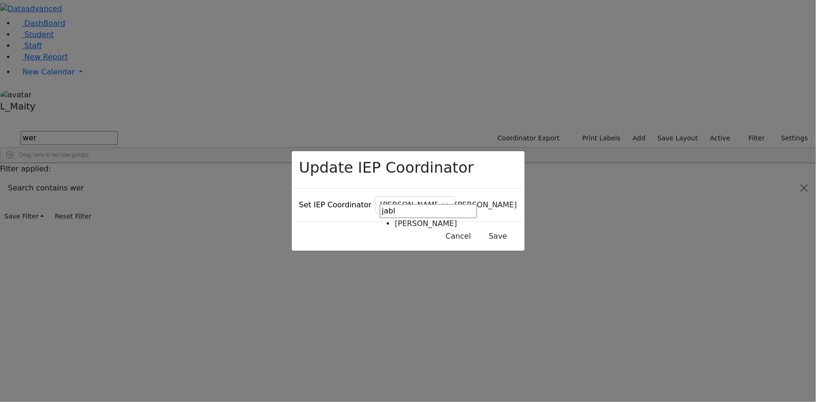
type input "jabl"
drag, startPoint x: 402, startPoint y: 218, endPoint x: 441, endPoint y: 230, distance: 41.1
click at [478, 229] on button "Save" at bounding box center [498, 236] width 42 height 18
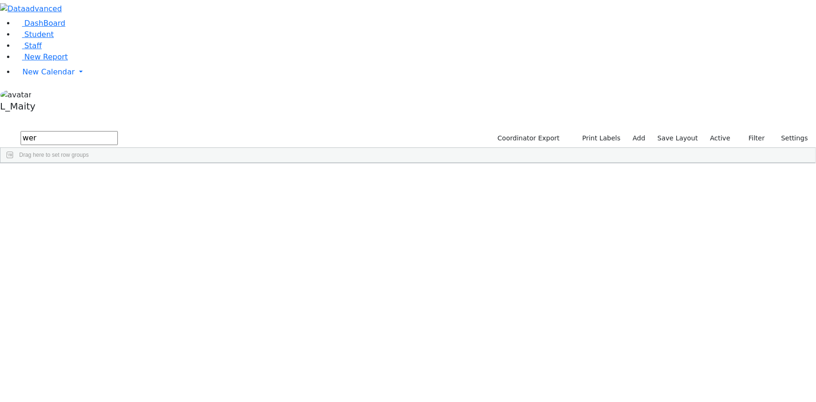
click at [118, 131] on input "wer" at bounding box center [69, 138] width 97 height 14
type input "fish"
click at [263, 241] on div "Gross, Atara" at bounding box center [236, 247] width 53 height 13
click at [391, 370] on span "IEP Coordinator" at bounding box center [366, 376] width 47 height 13
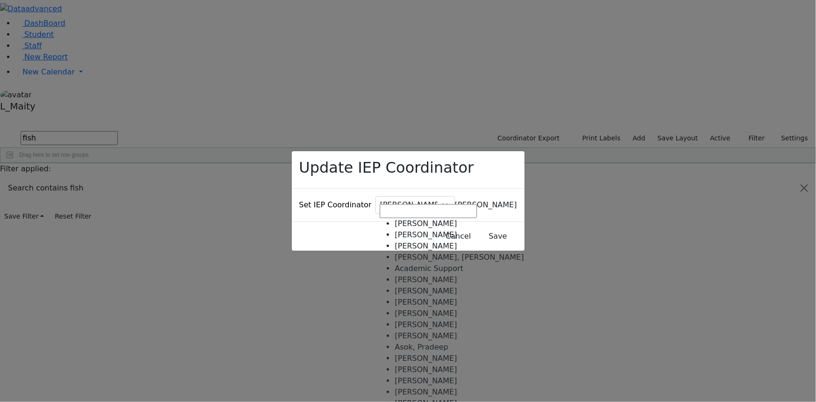
click at [455, 200] on span "Baker, Hadassah" at bounding box center [486, 204] width 62 height 9
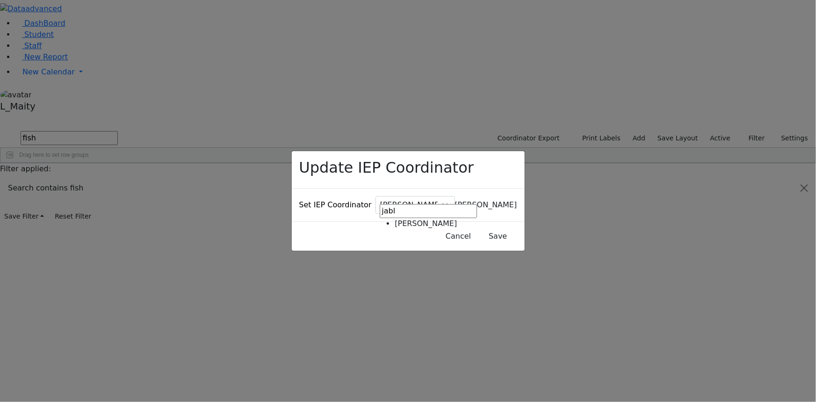
type input "jabl"
click at [479, 227] on button "Save" at bounding box center [498, 236] width 42 height 18
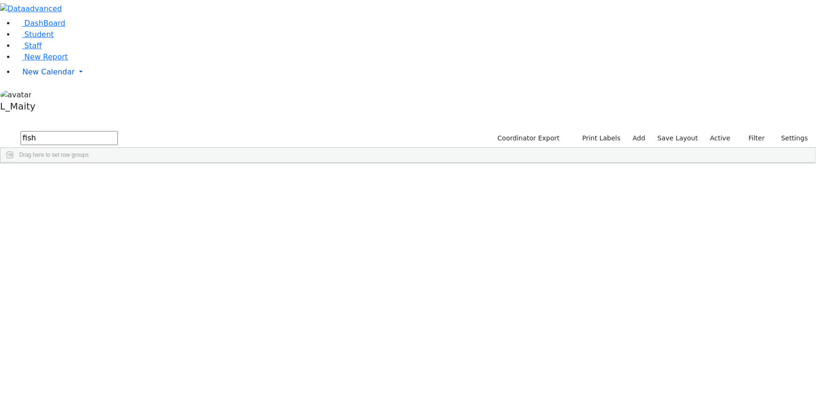
click at [47, 76] on span "New Calendar" at bounding box center [48, 71] width 52 height 9
click at [51, 95] on span "Calendar" at bounding box center [37, 90] width 34 height 9
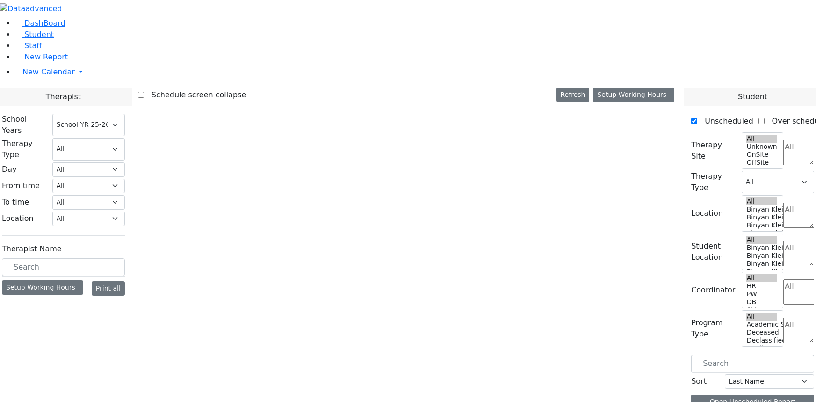
select select "212"
select select "2"
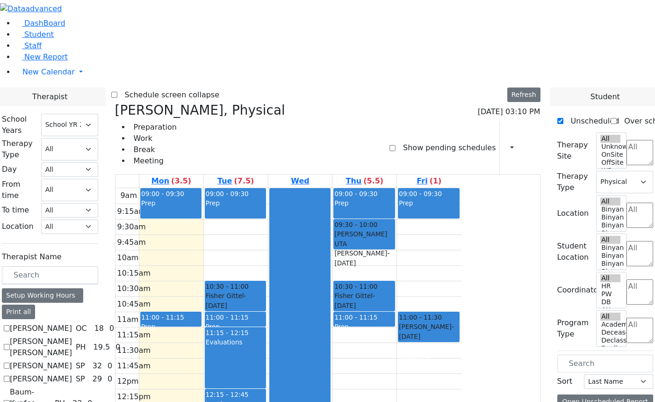
scroll to position [898, 0]
checkbox input "false"
select select
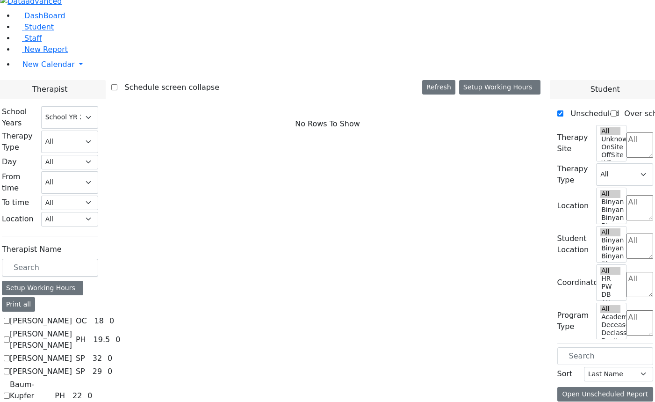
scroll to position [9, 0]
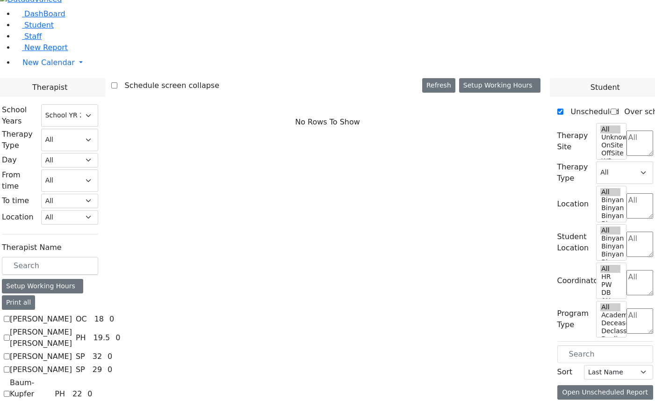
checkbox input "true"
select select "3"
